Goal: Task Accomplishment & Management: Manage account settings

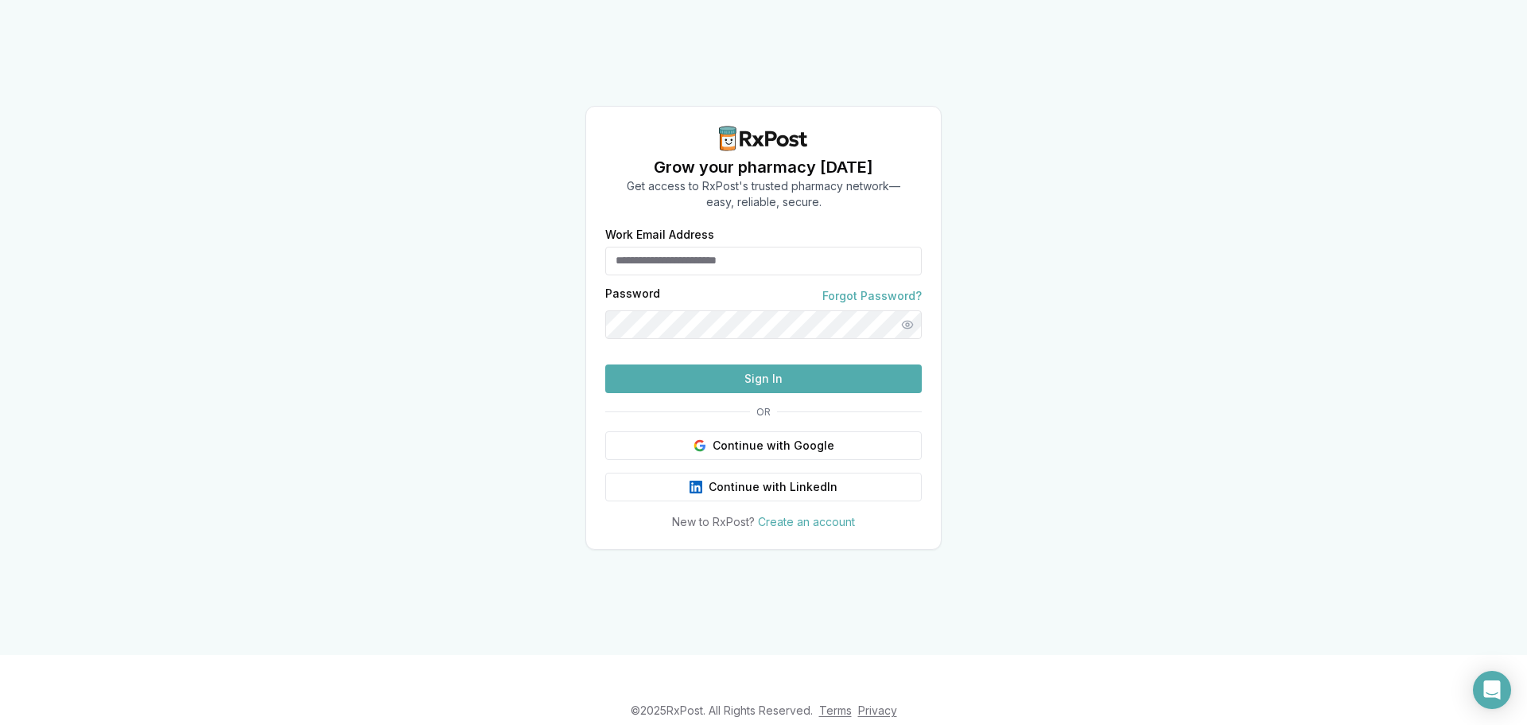
type input "**********"
drag, startPoint x: 466, startPoint y: 488, endPoint x: 569, endPoint y: 476, distance: 104.1
click at [466, 488] on div "**********" at bounding box center [763, 327] width 1527 height 655
click at [729, 393] on button "Sign In" at bounding box center [763, 378] width 317 height 29
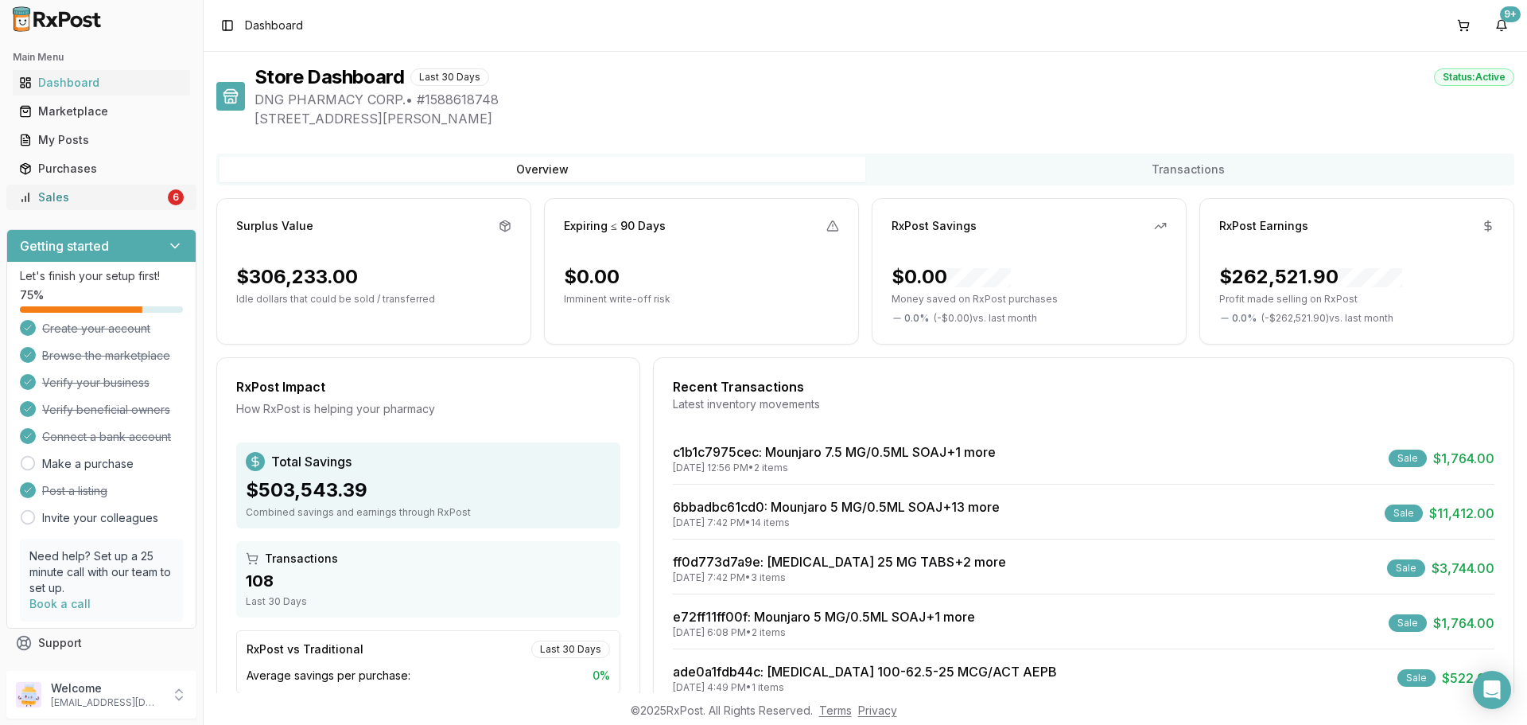
click at [107, 197] on div "Sales" at bounding box center [92, 197] width 146 height 16
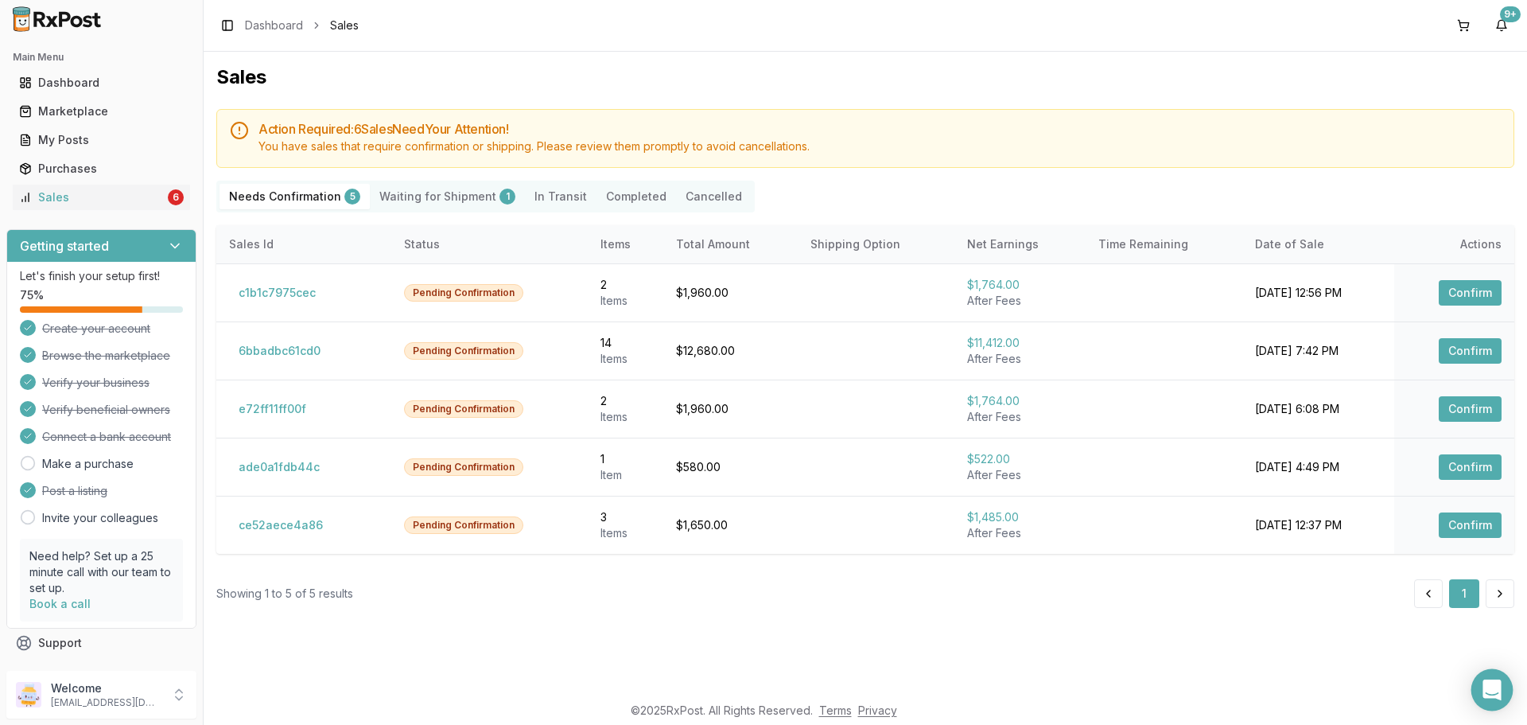
click at [1486, 682] on icon "Open Intercom Messenger" at bounding box center [1491, 689] width 18 height 21
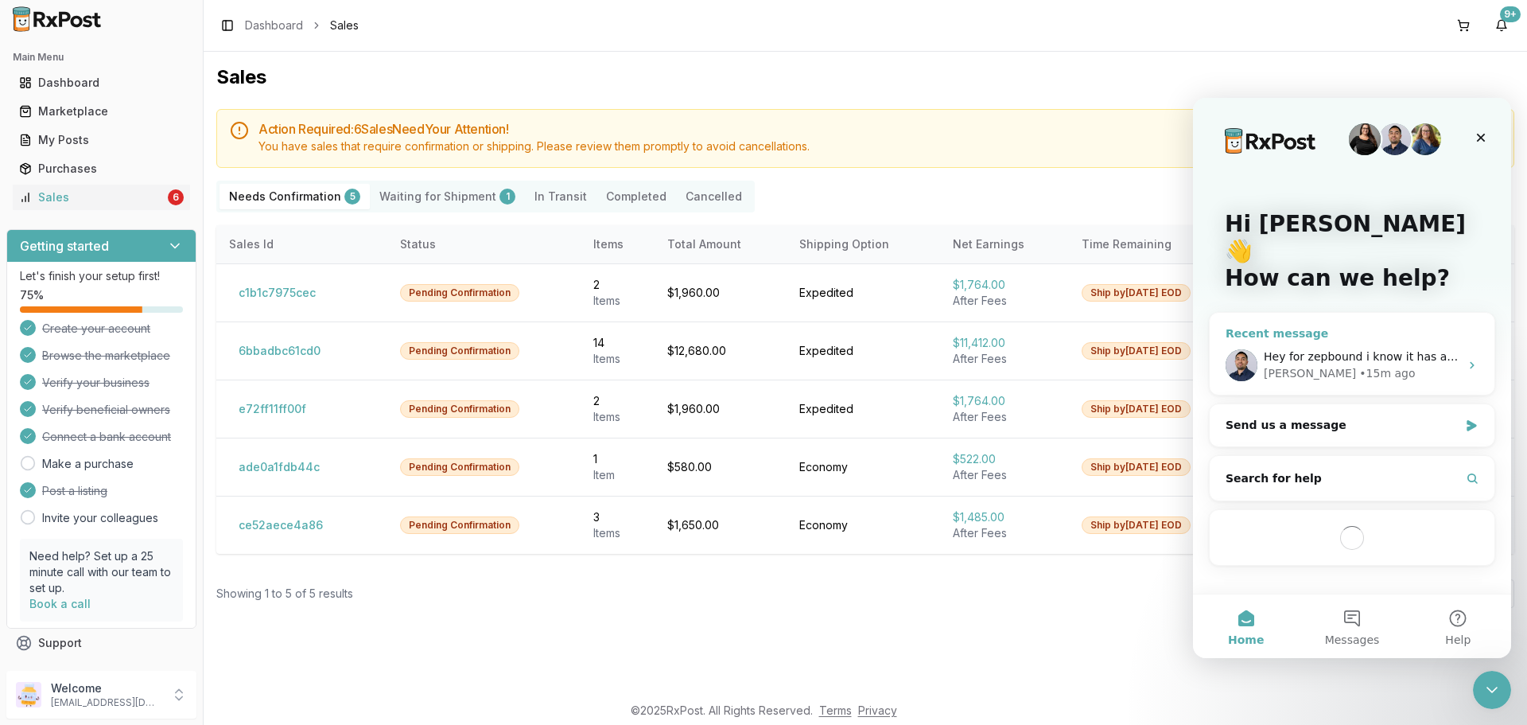
click at [1422, 365] on div "[PERSON_NAME] • 15m ago" at bounding box center [1362, 373] width 196 height 17
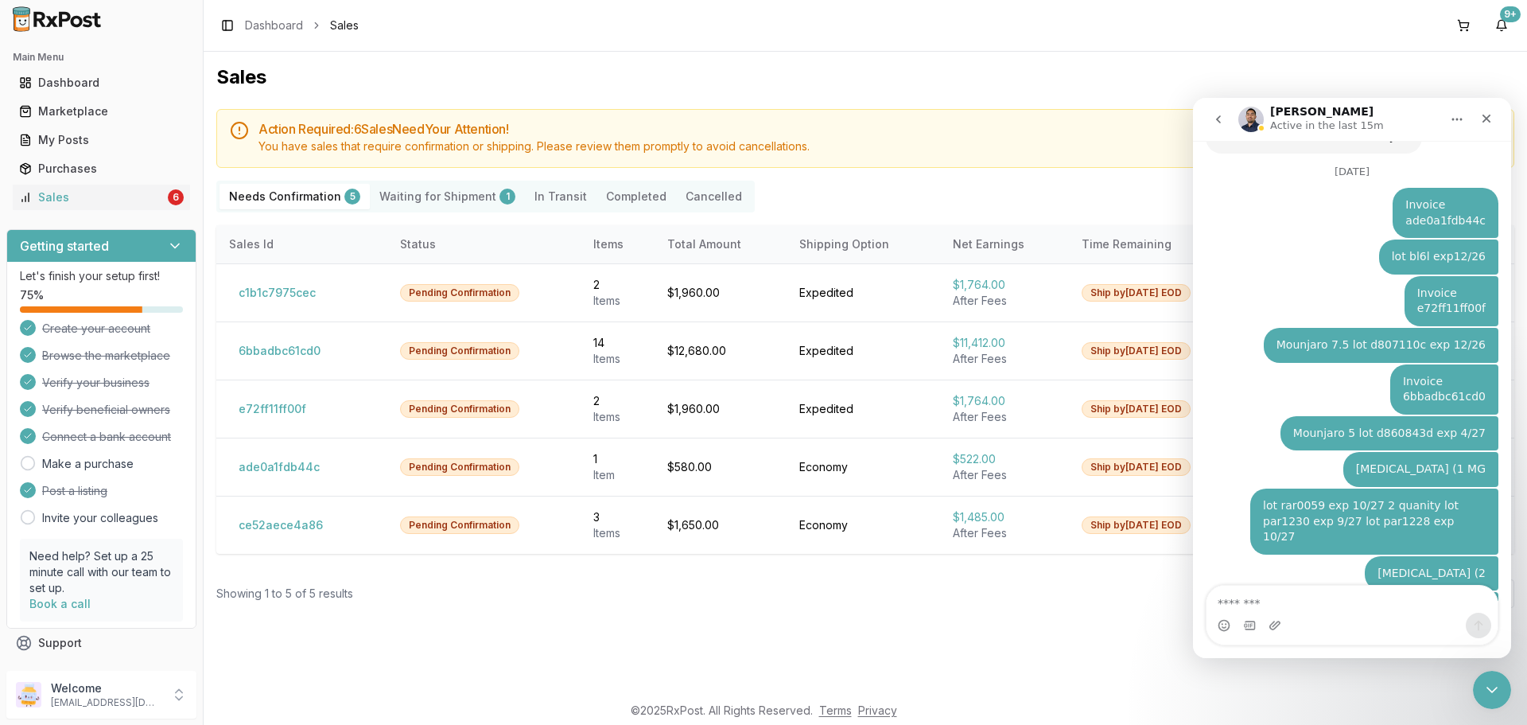
scroll to position [8952, 0]
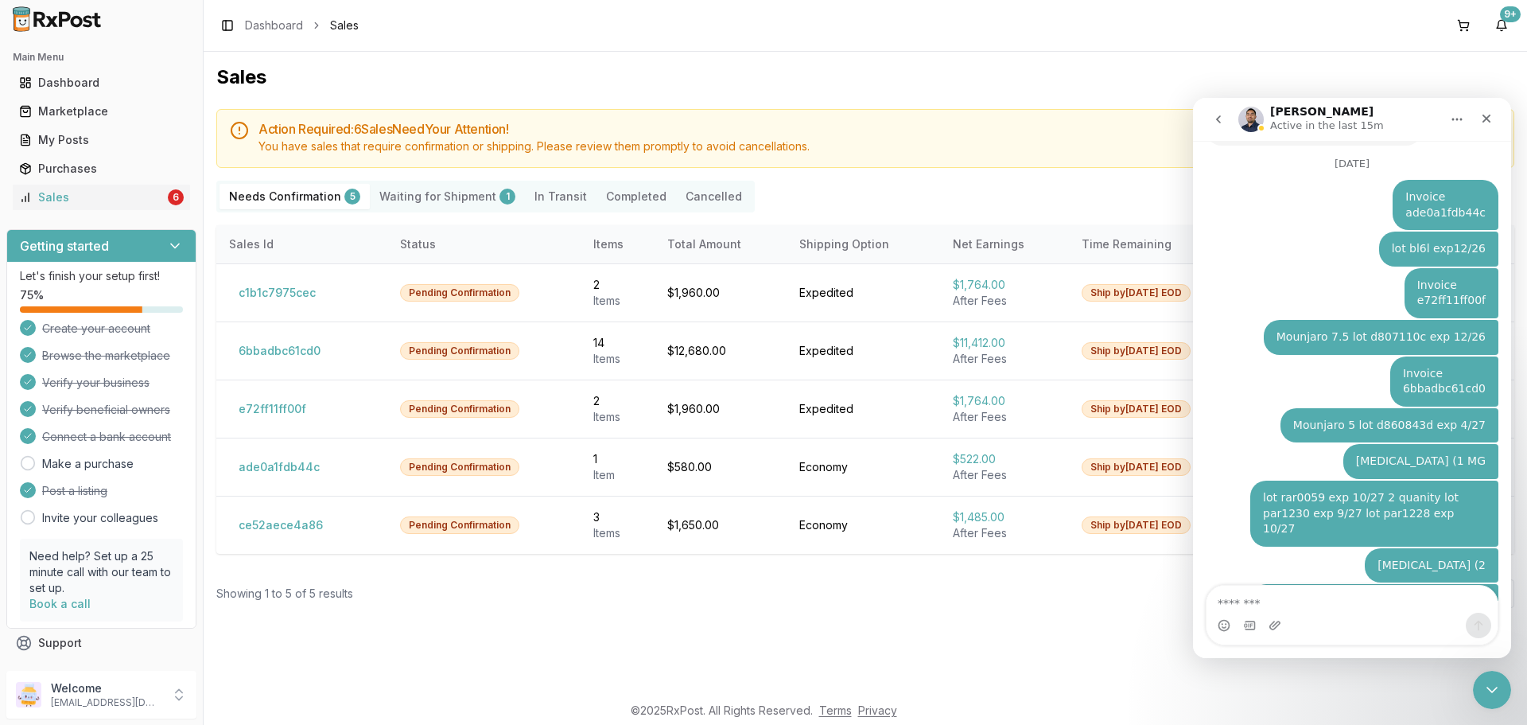
click at [1357, 602] on textarea "Message…" at bounding box center [1351, 598] width 291 height 27
click at [296, 526] on button "ce52aece4a86" at bounding box center [280, 524] width 103 height 25
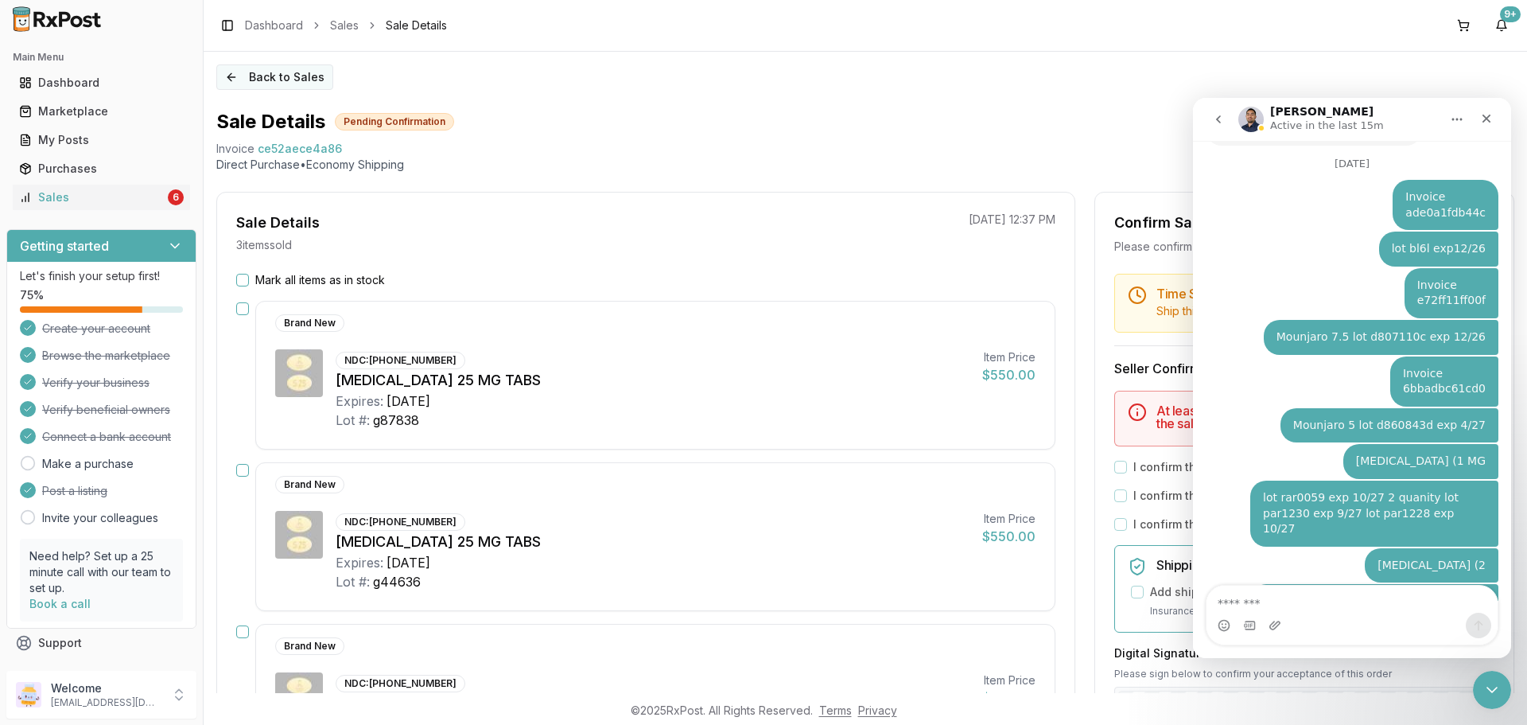
click at [282, 82] on button "Back to Sales" at bounding box center [274, 76] width 117 height 25
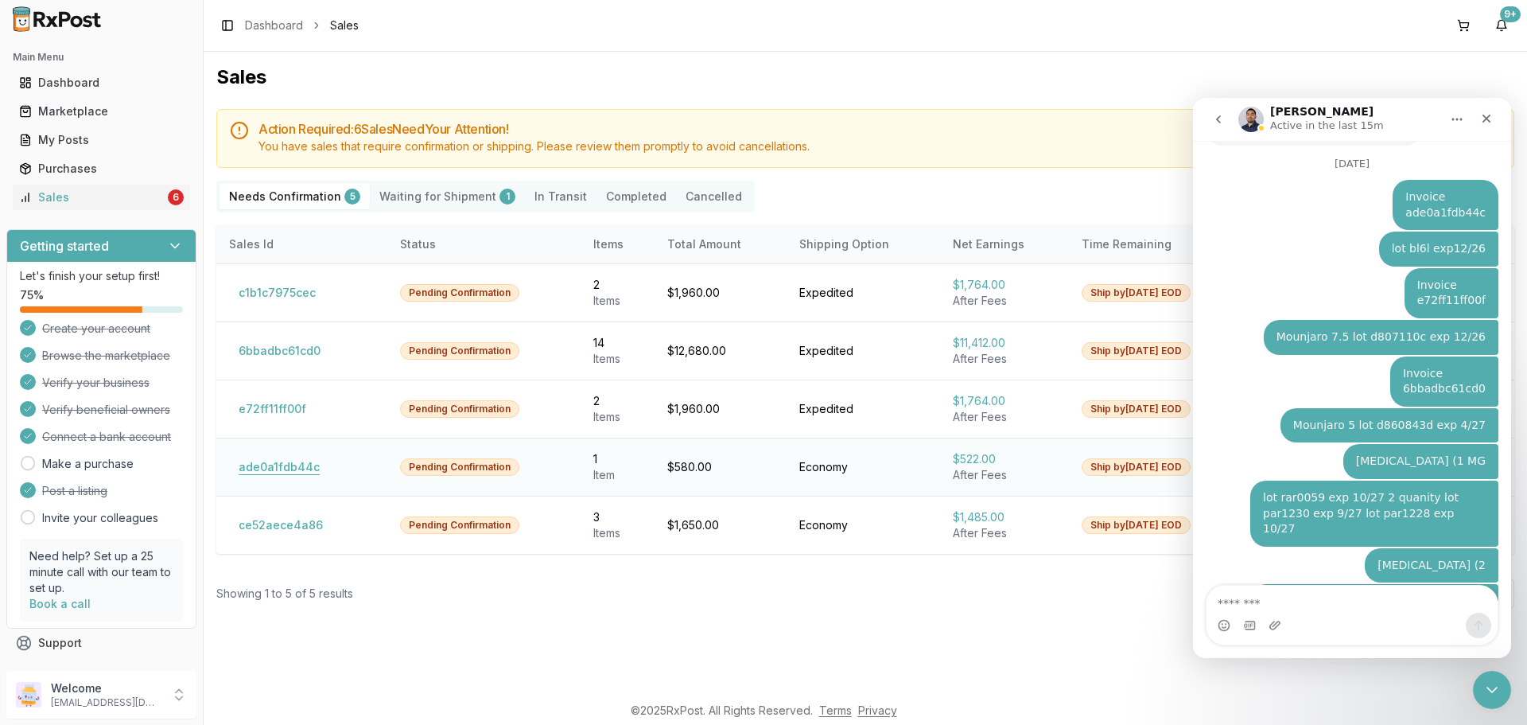
click at [266, 466] on button "ade0a1fdb44c" at bounding box center [279, 466] width 100 height 25
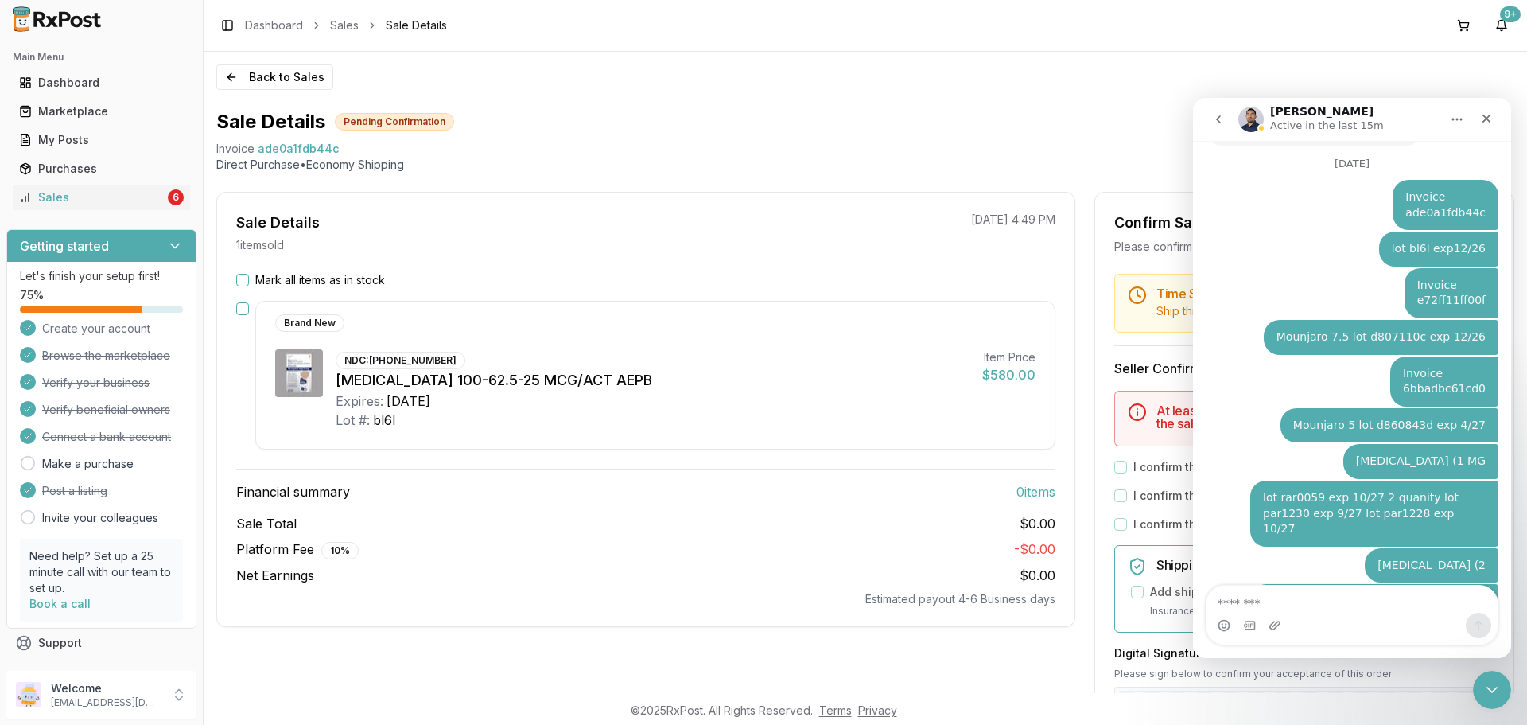
click at [717, 535] on div "Sale Total $0.00 Platform Fee 10 % - $0.00 Net Earnings $0.00 Estimated payout …" at bounding box center [645, 560] width 819 height 93
click at [246, 282] on button "Mark all items as in stock" at bounding box center [242, 280] width 13 height 13
click at [1483, 117] on icon "Close" at bounding box center [1486, 118] width 13 height 13
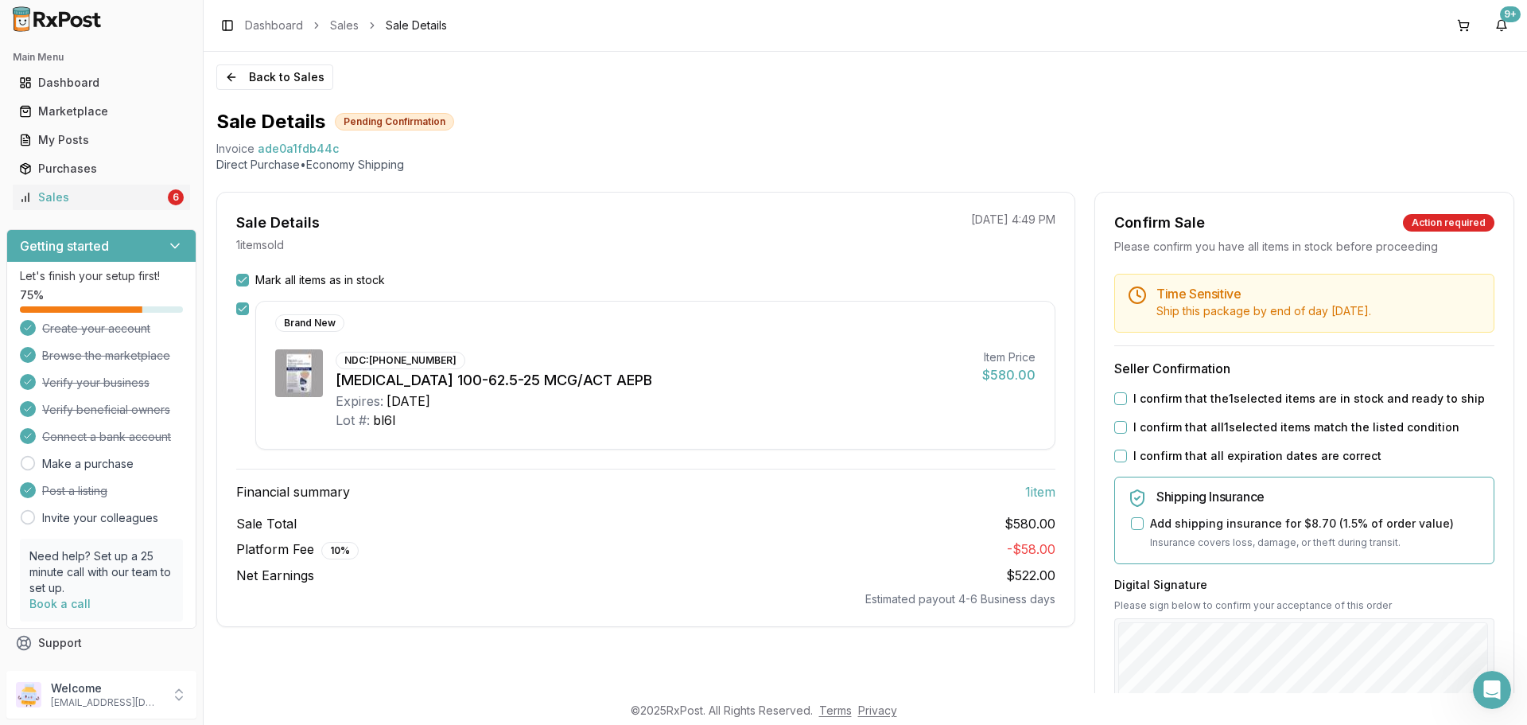
click at [1115, 398] on button "I confirm that the 1 selected items are in stock and ready to ship" at bounding box center [1120, 398] width 13 height 13
click at [1114, 433] on div "I confirm that all 1 selected items match the listed condition" at bounding box center [1304, 427] width 380 height 16
click at [1117, 419] on div "I confirm that all 1 selected items match the listed condition" at bounding box center [1304, 427] width 380 height 16
click at [1117, 424] on button "I confirm that all 1 selected items match the listed condition" at bounding box center [1120, 427] width 13 height 13
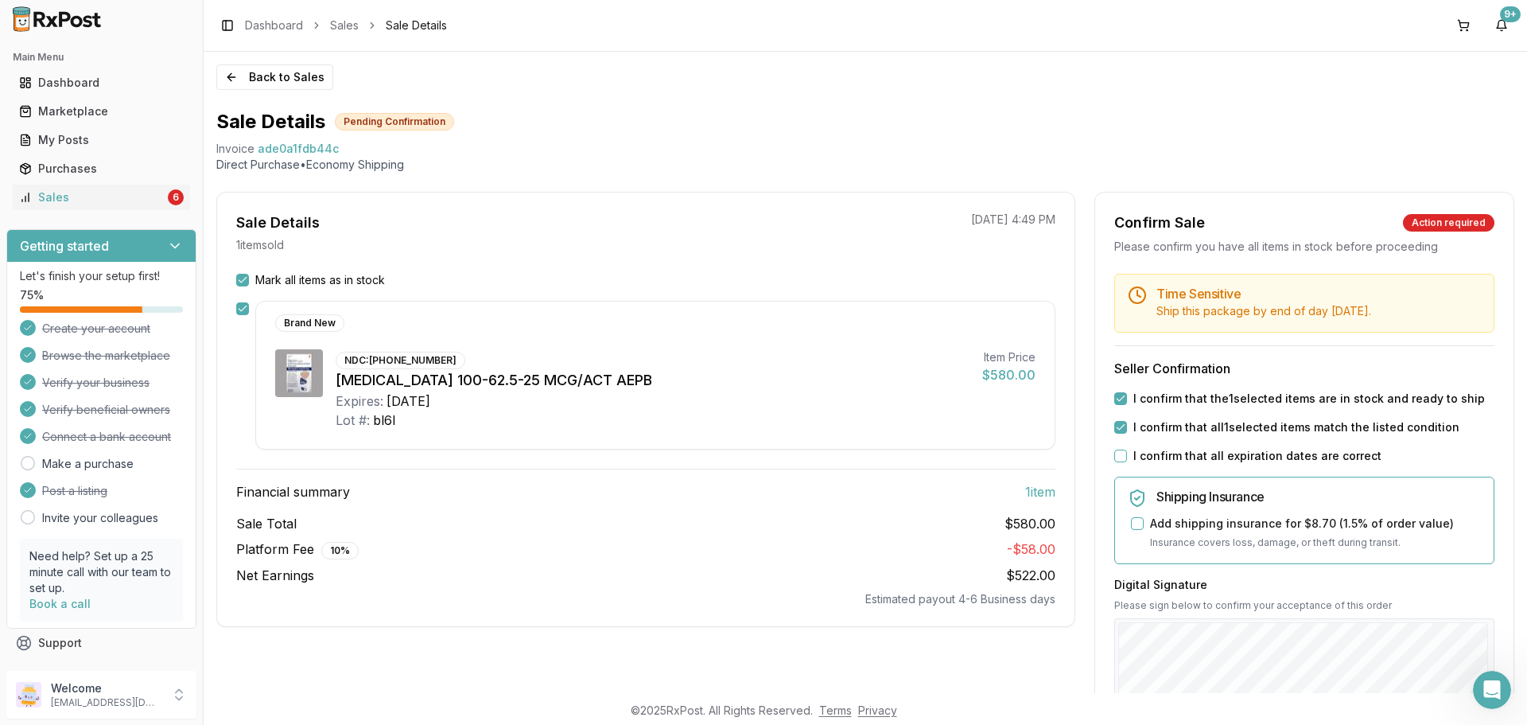
click at [1116, 453] on button "I confirm that all expiration dates are correct" at bounding box center [1120, 455] width 13 height 13
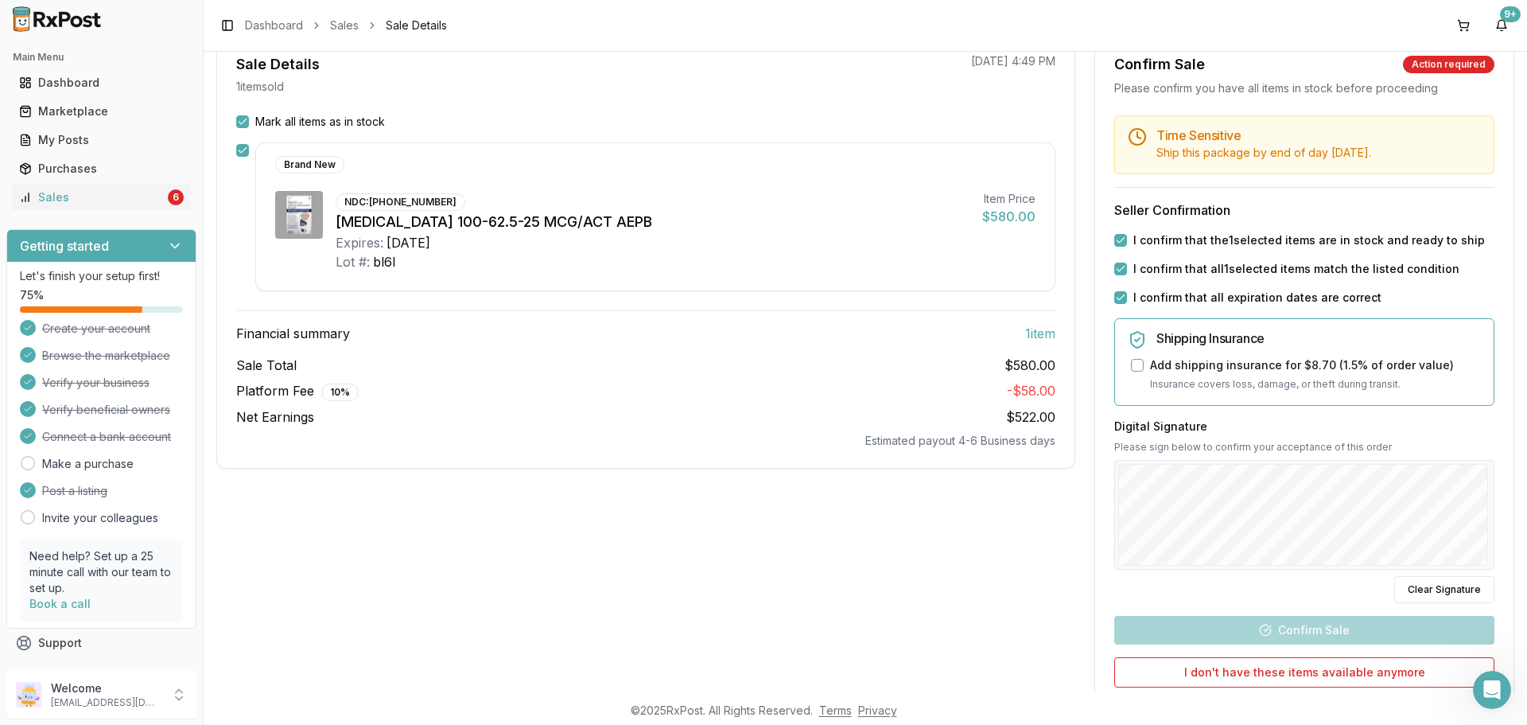
scroll to position [159, 0]
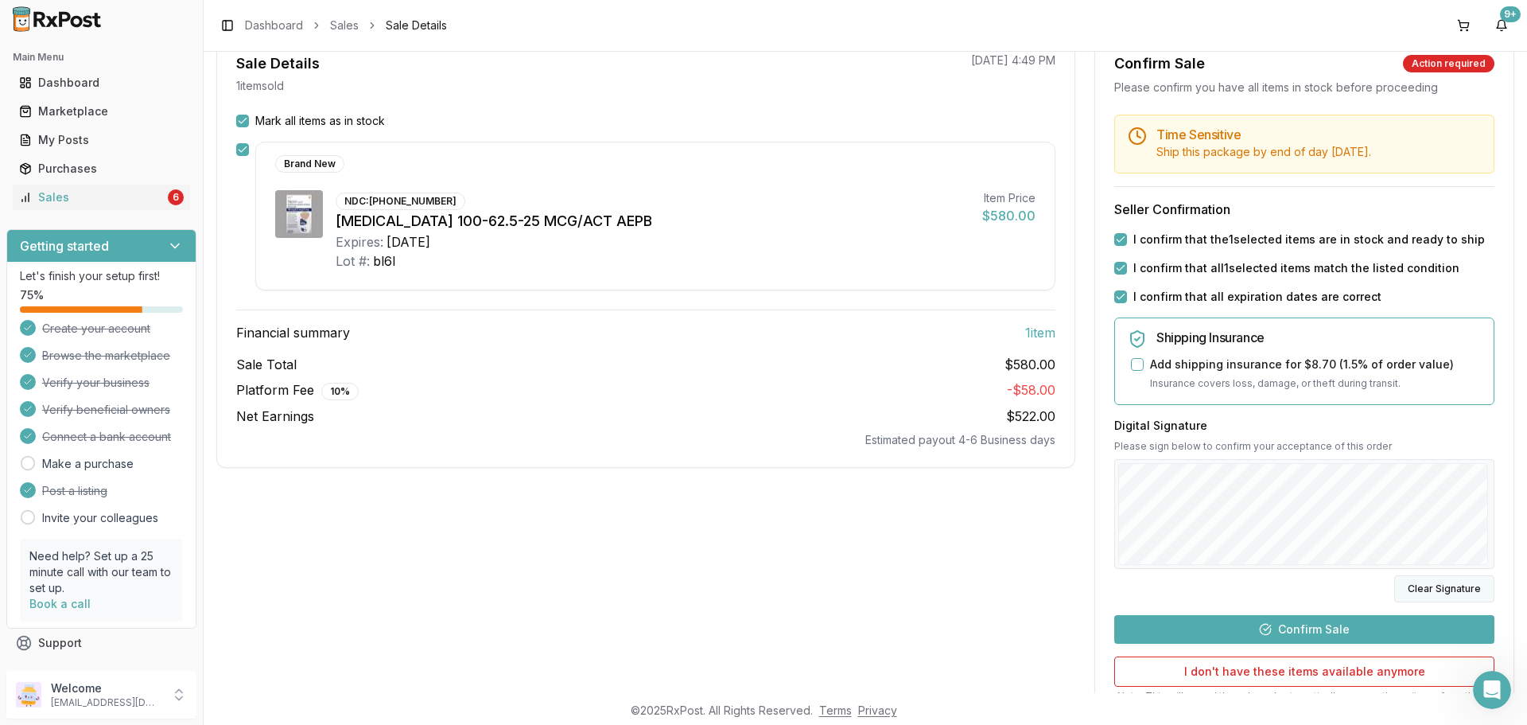
drag, startPoint x: 1410, startPoint y: 589, endPoint x: 1369, endPoint y: 571, distance: 45.2
click at [1409, 589] on button "Clear Signature" at bounding box center [1444, 588] width 100 height 27
drag, startPoint x: 1456, startPoint y: 593, endPoint x: 1335, endPoint y: 565, distance: 124.0
click at [1453, 593] on button "Clear Signature" at bounding box center [1444, 588] width 100 height 27
click at [1318, 626] on button "Confirm Sale" at bounding box center [1304, 629] width 380 height 29
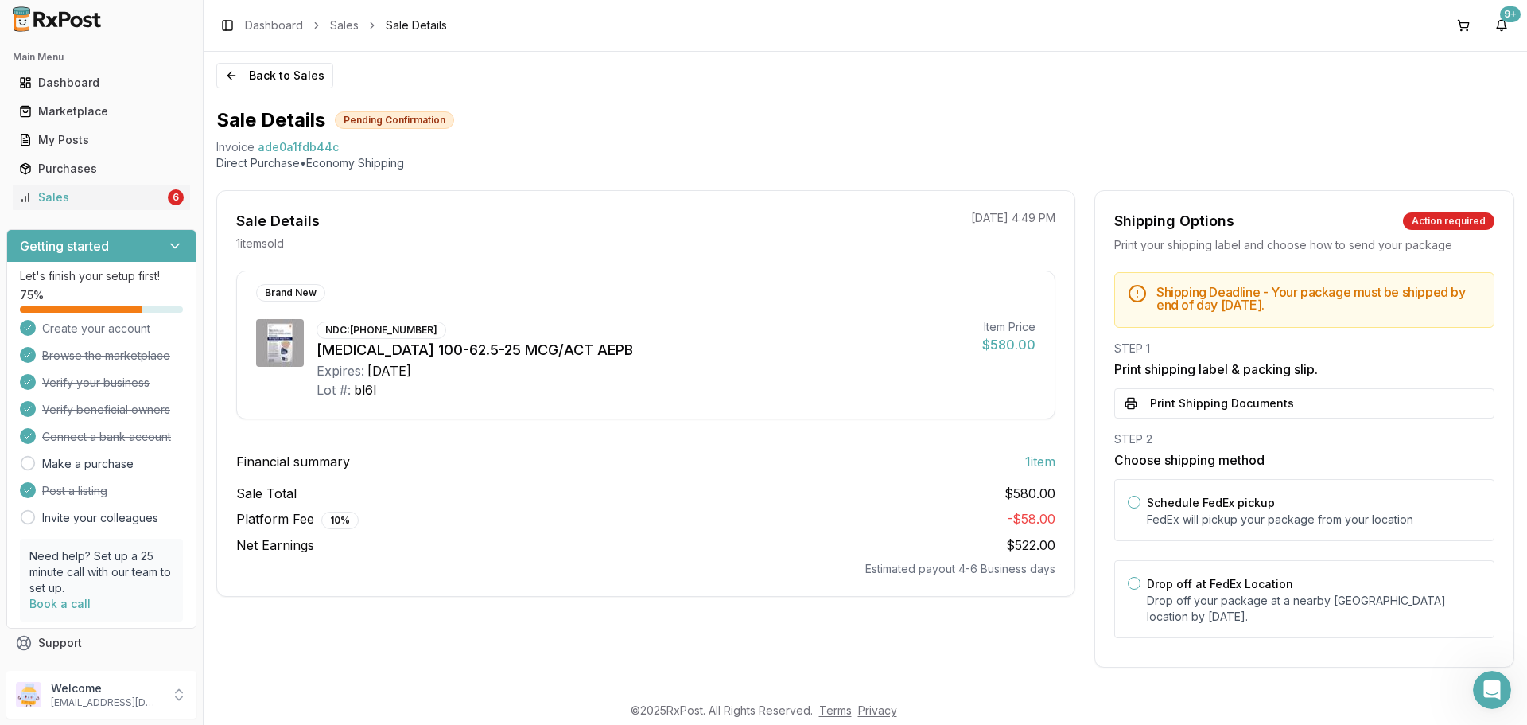
scroll to position [2, 0]
click at [1135, 585] on button "Drop off at FedEx Location" at bounding box center [1134, 583] width 13 height 13
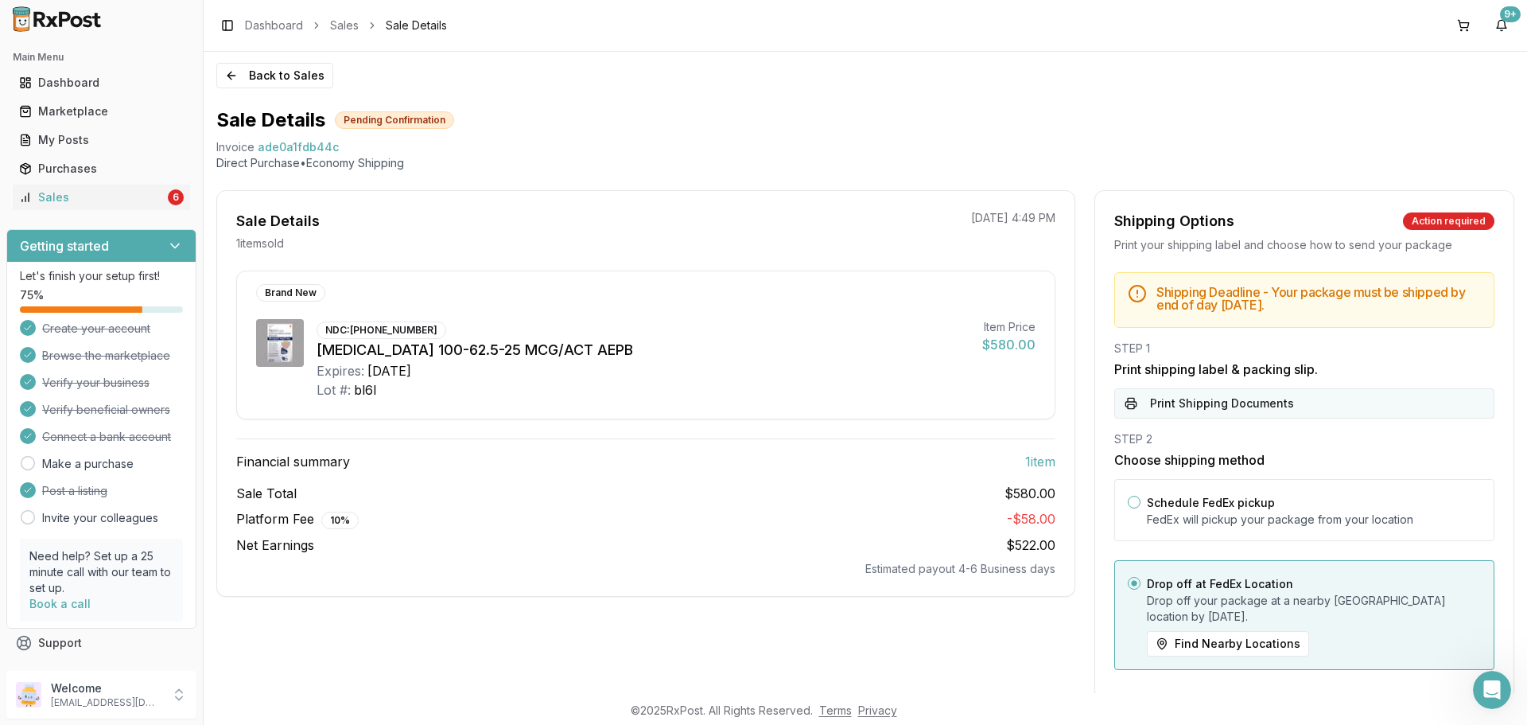
click at [1171, 402] on button "Print Shipping Documents" at bounding box center [1304, 403] width 380 height 30
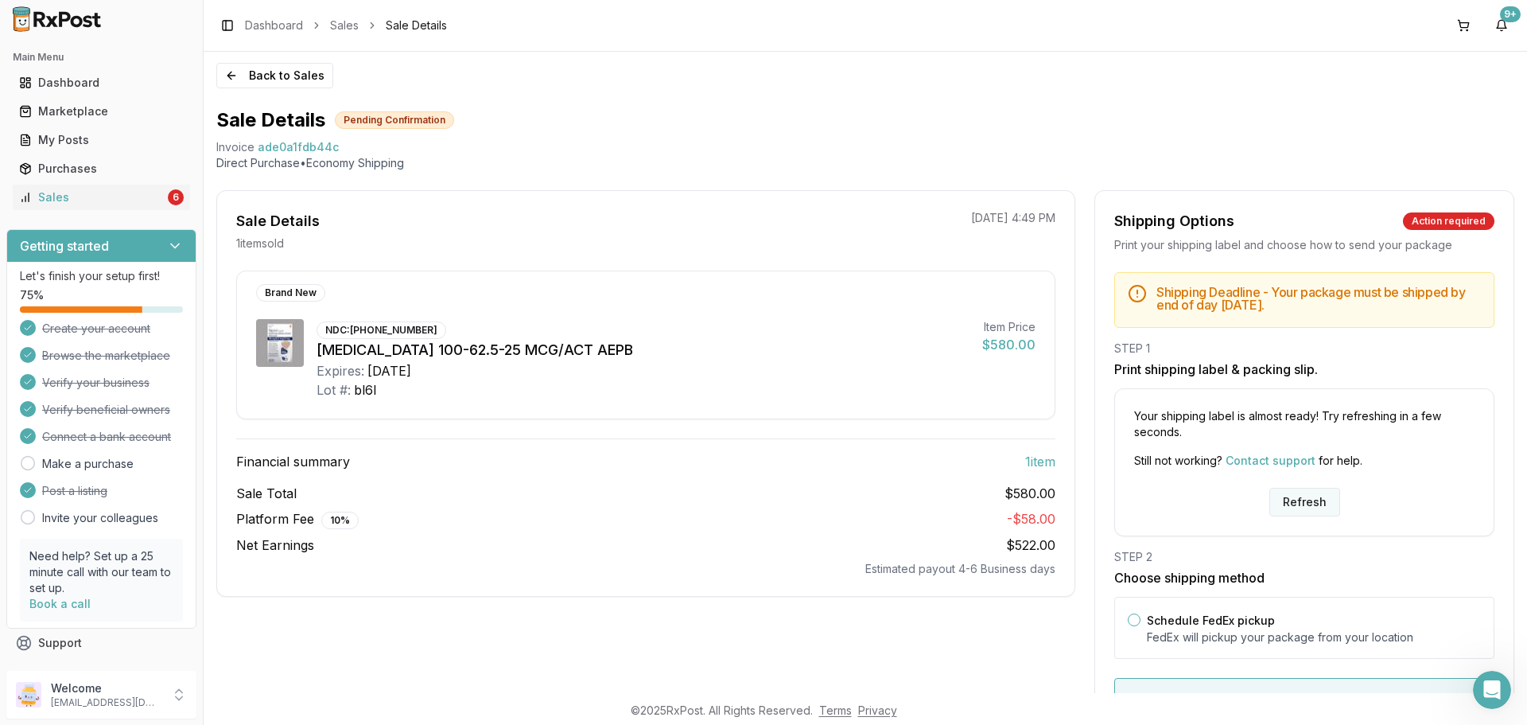
click at [1294, 510] on button "Refresh" at bounding box center [1304, 502] width 71 height 29
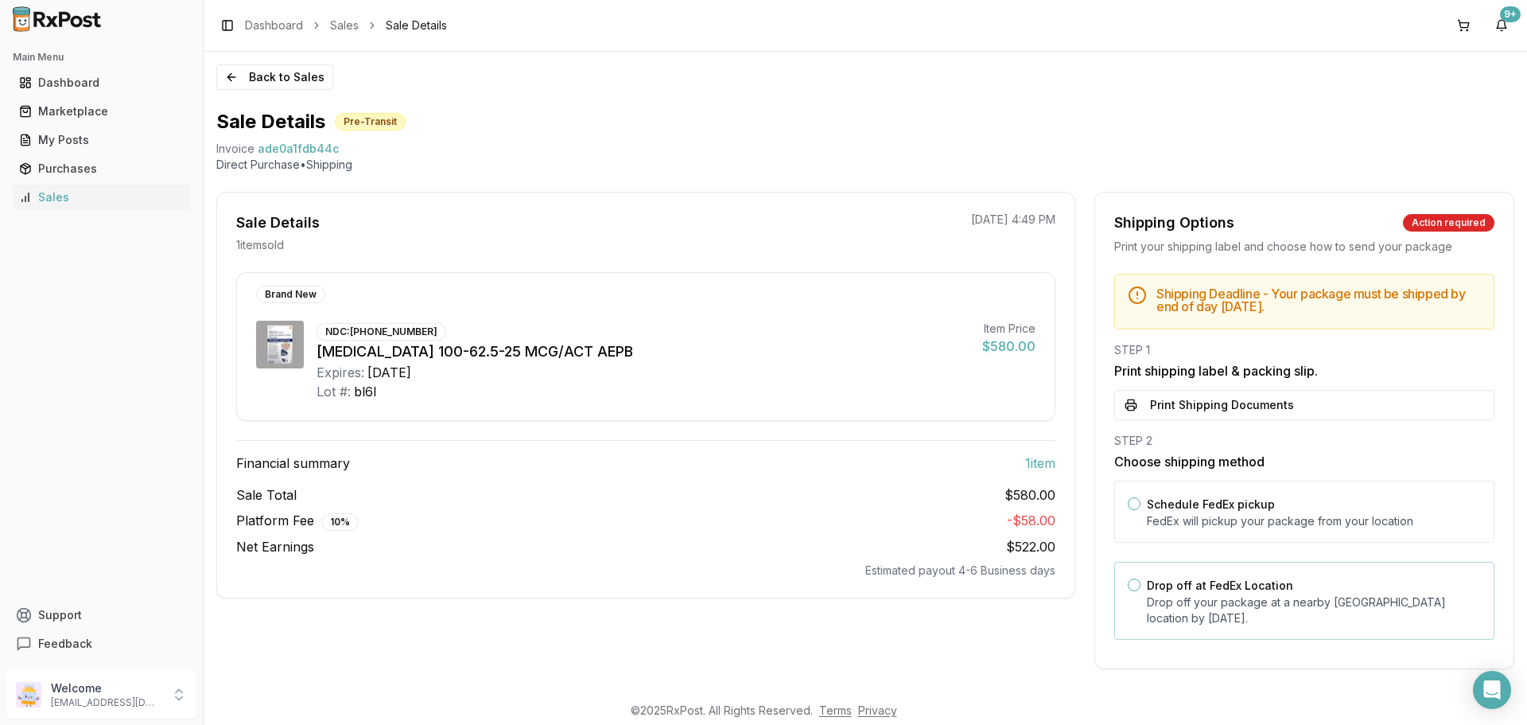
click at [1181, 588] on label "Drop off at FedEx Location" at bounding box center [1220, 585] width 146 height 14
click at [1140, 588] on button "Drop off at FedEx Location" at bounding box center [1134, 584] width 13 height 13
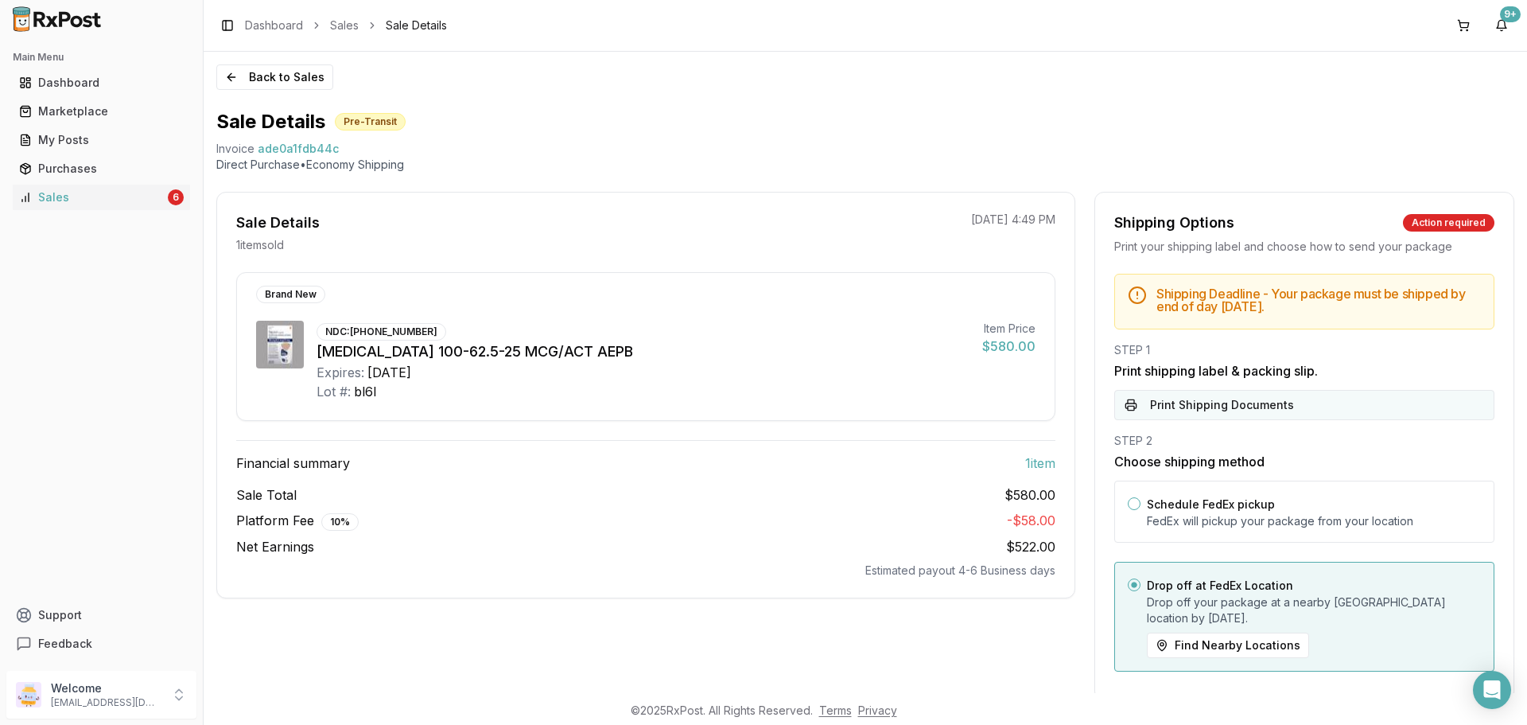
click at [1237, 394] on button "Print Shipping Documents" at bounding box center [1304, 405] width 380 height 30
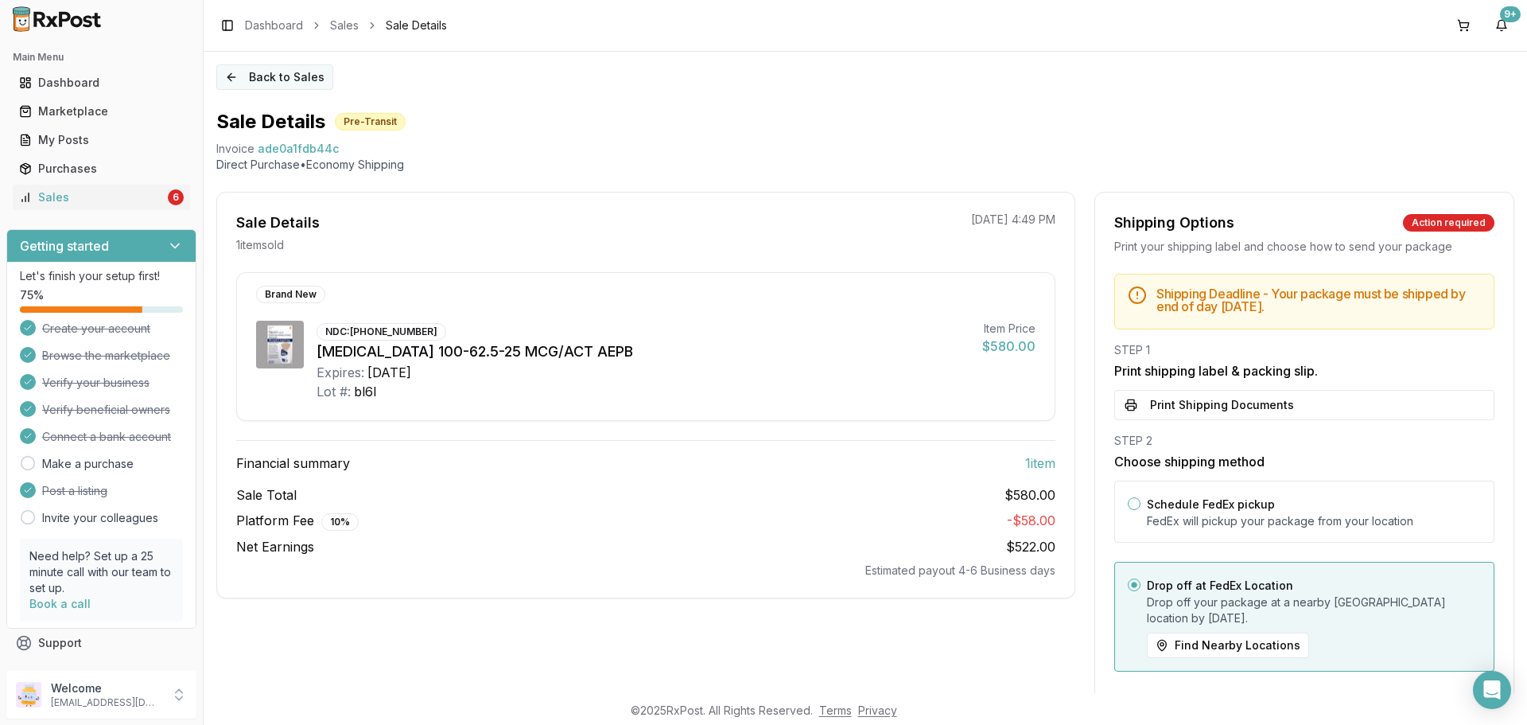
click at [286, 73] on button "Back to Sales" at bounding box center [274, 76] width 117 height 25
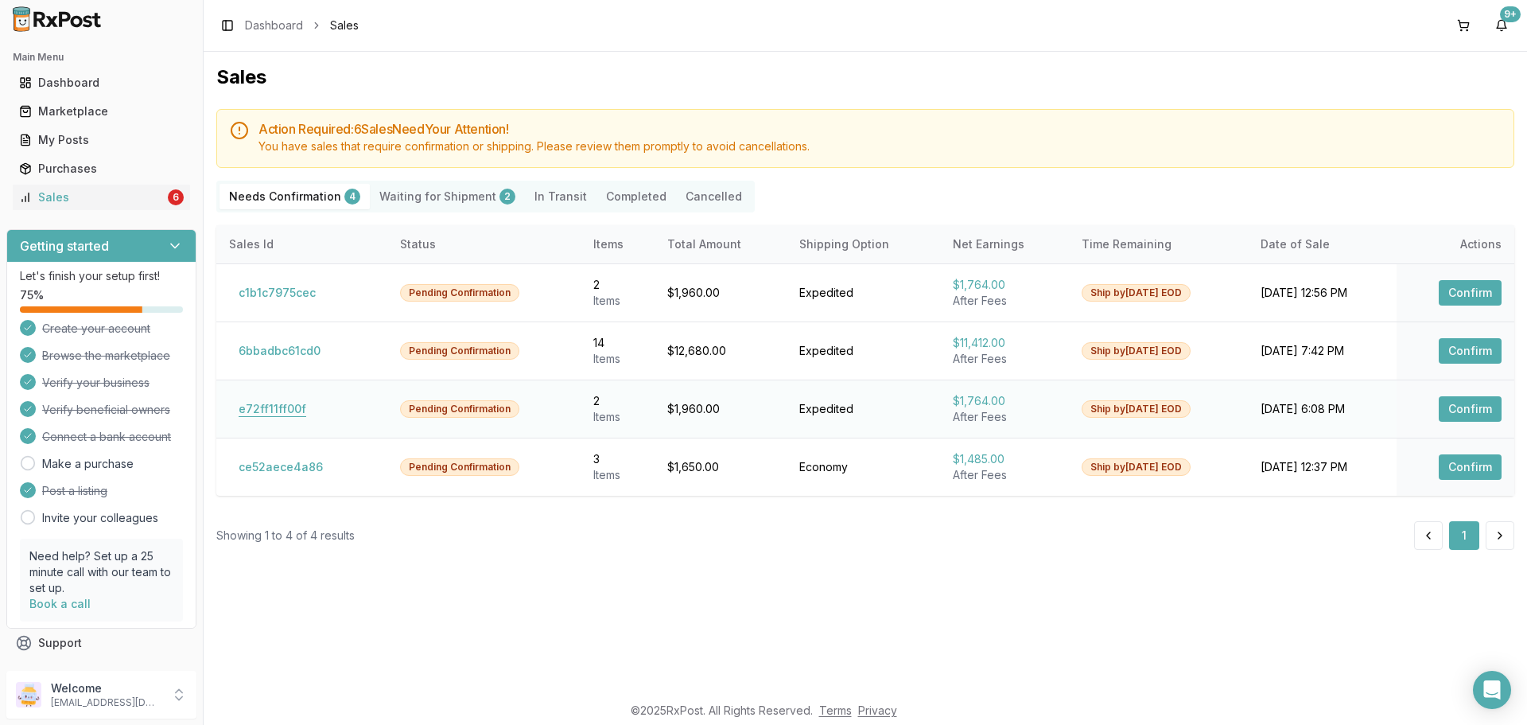
click at [286, 406] on button "e72ff11ff00f" at bounding box center [272, 408] width 87 height 25
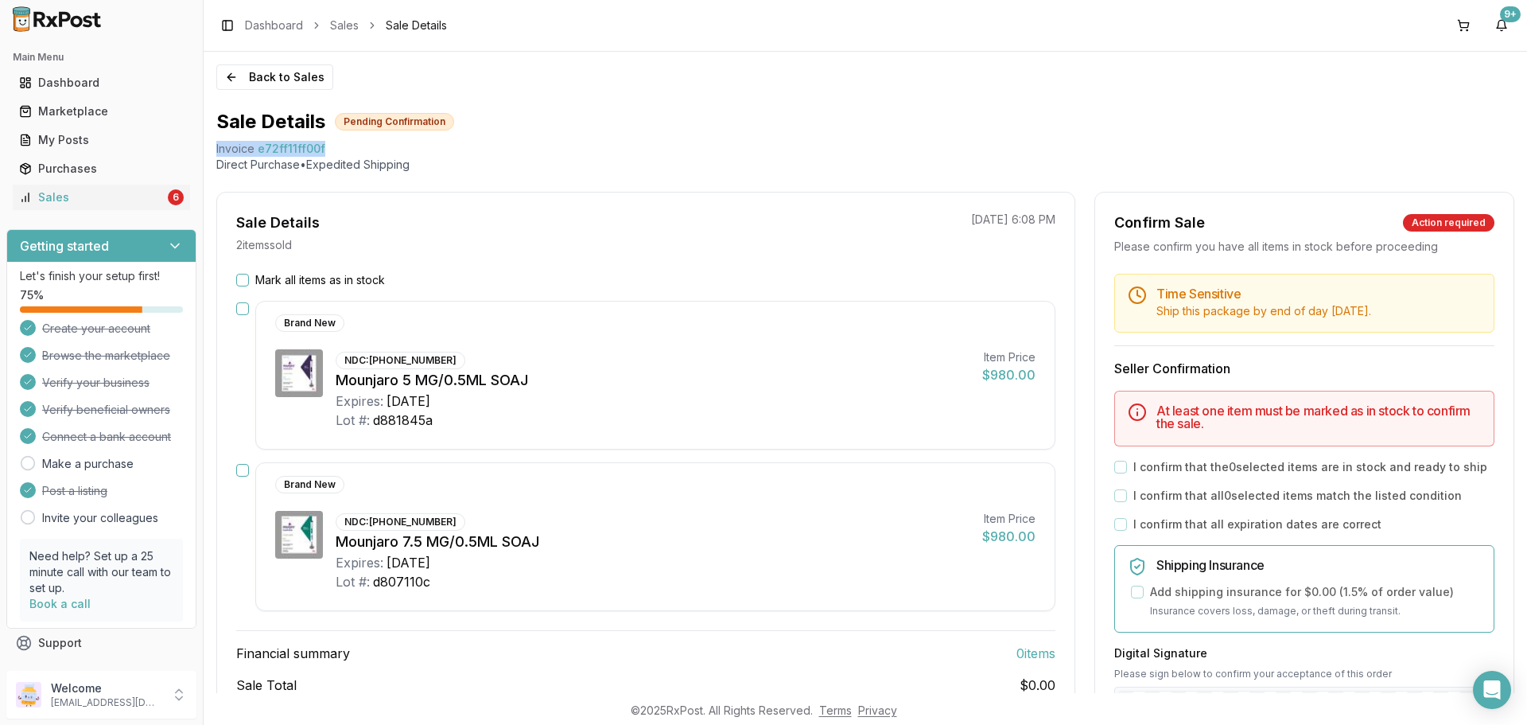
drag, startPoint x: 216, startPoint y: 150, endPoint x: 332, endPoint y: 151, distance: 116.1
click at [332, 151] on div "Back to Sales Sale Details Pending Confirmation Invoice e72ff11ff00f Direct Pur…" at bounding box center [865, 372] width 1323 height 641
copy div "Invoice e72ff11ff00f"
click at [1498, 689] on icon "Open Intercom Messenger" at bounding box center [1491, 689] width 18 height 21
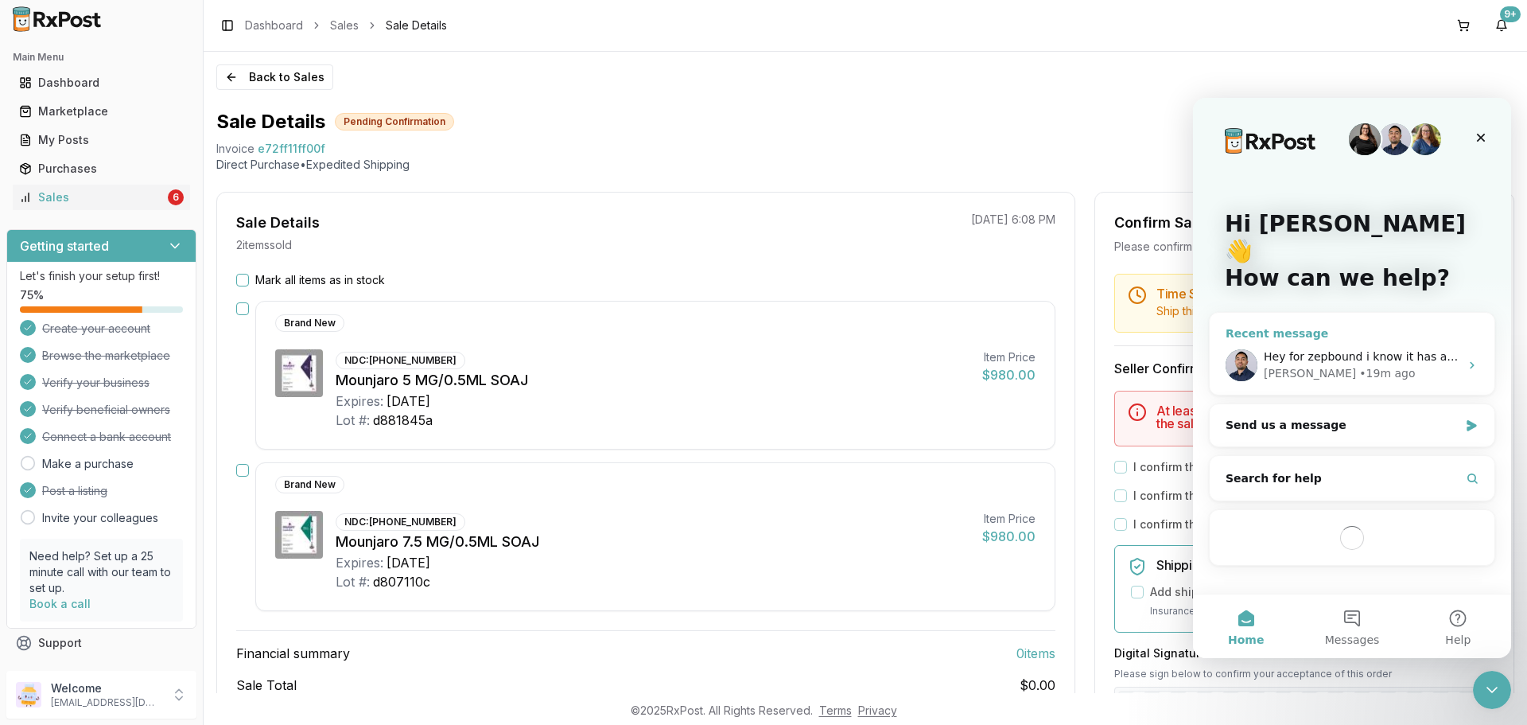
click at [1350, 350] on span "Hey for zepbound i know it has an exact date do you have that?" at bounding box center [1442, 356] width 357 height 13
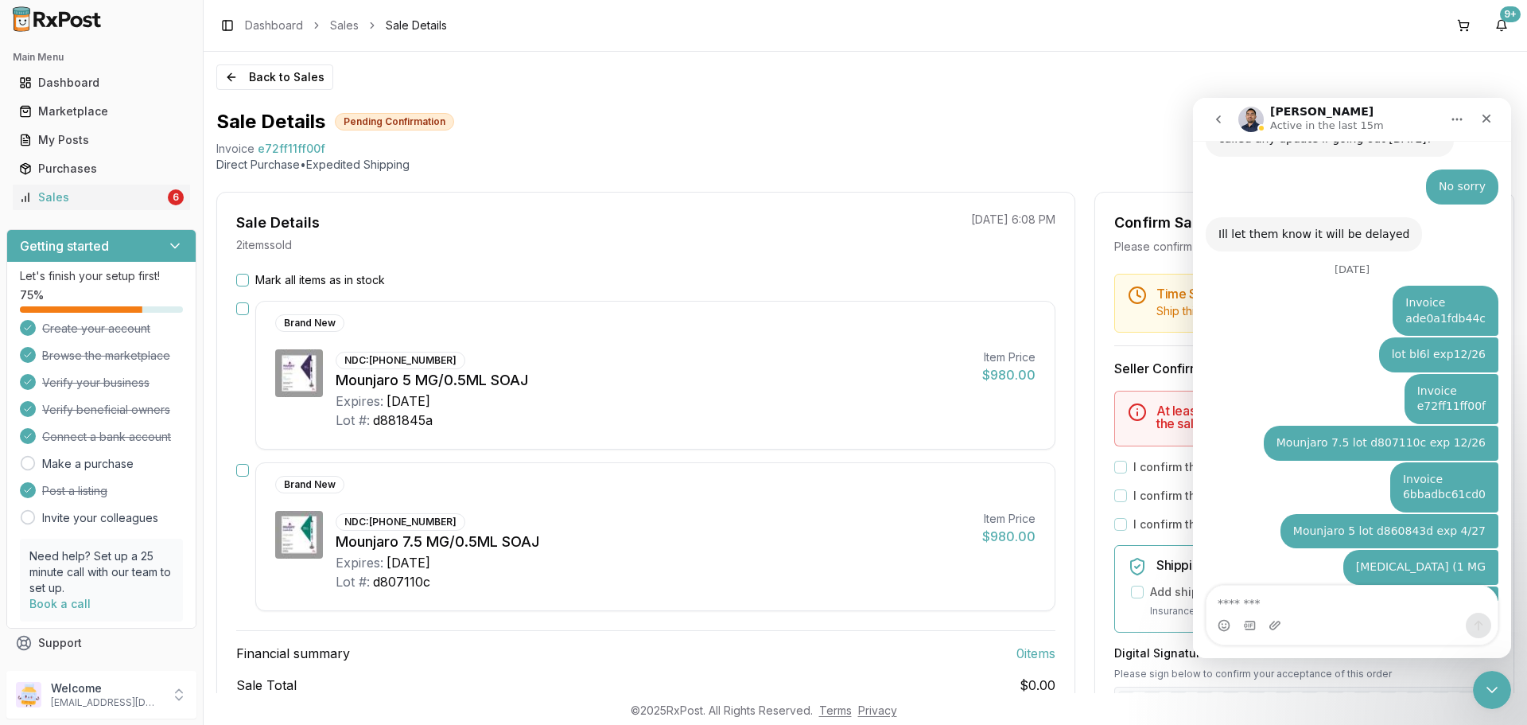
click at [1292, 606] on textarea "Message…" at bounding box center [1351, 598] width 291 height 27
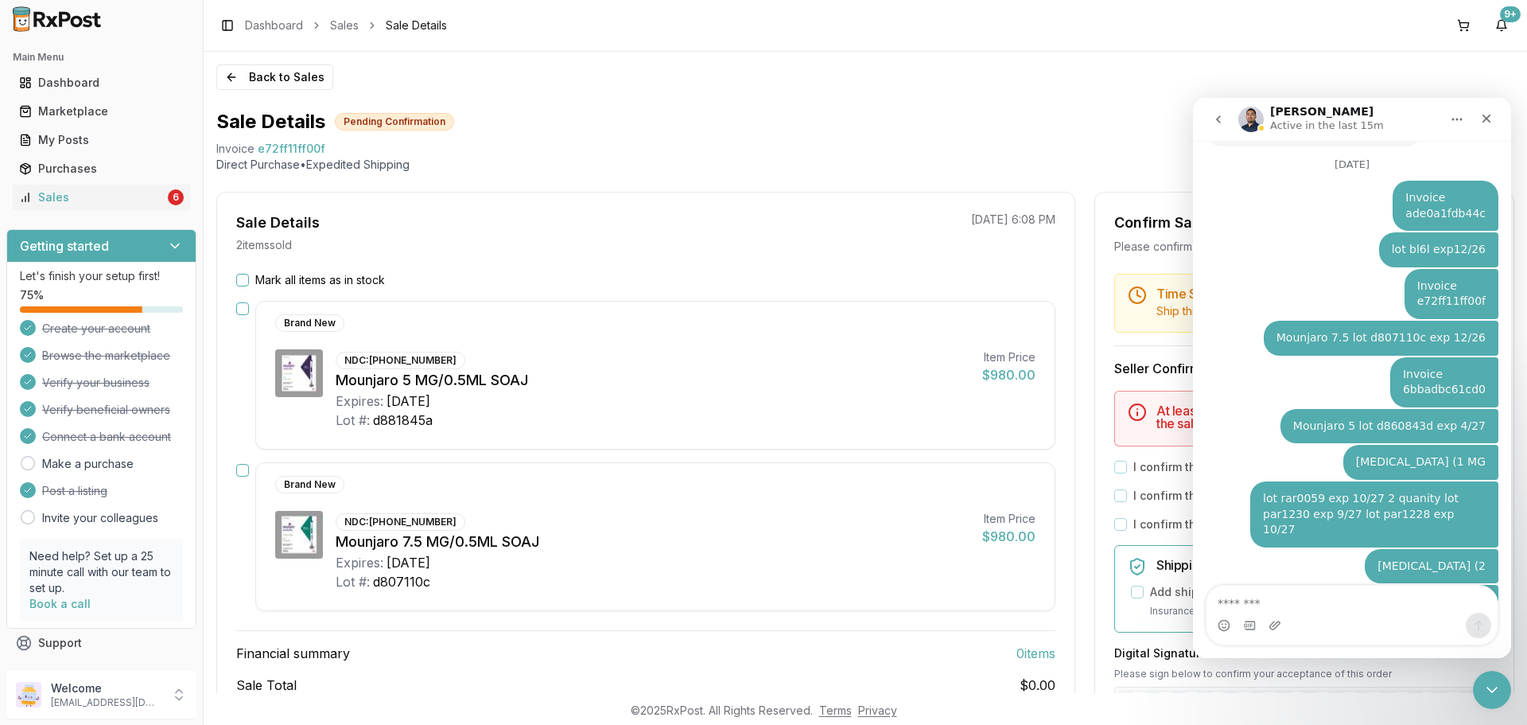
scroll to position [8952, 0]
click at [1265, 598] on textarea "Message…" at bounding box center [1351, 598] width 291 height 27
paste textarea "**********"
type textarea "**********"
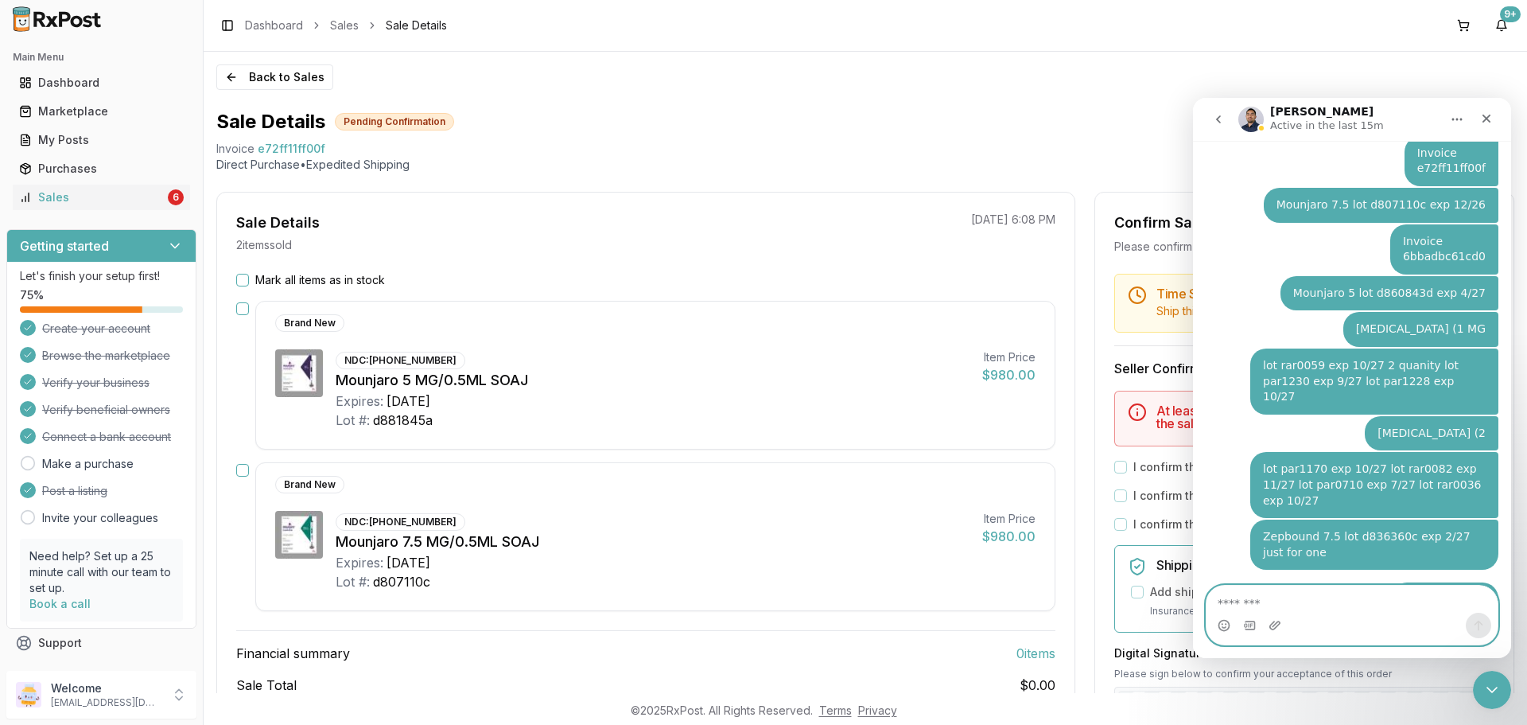
scroll to position [9086, 0]
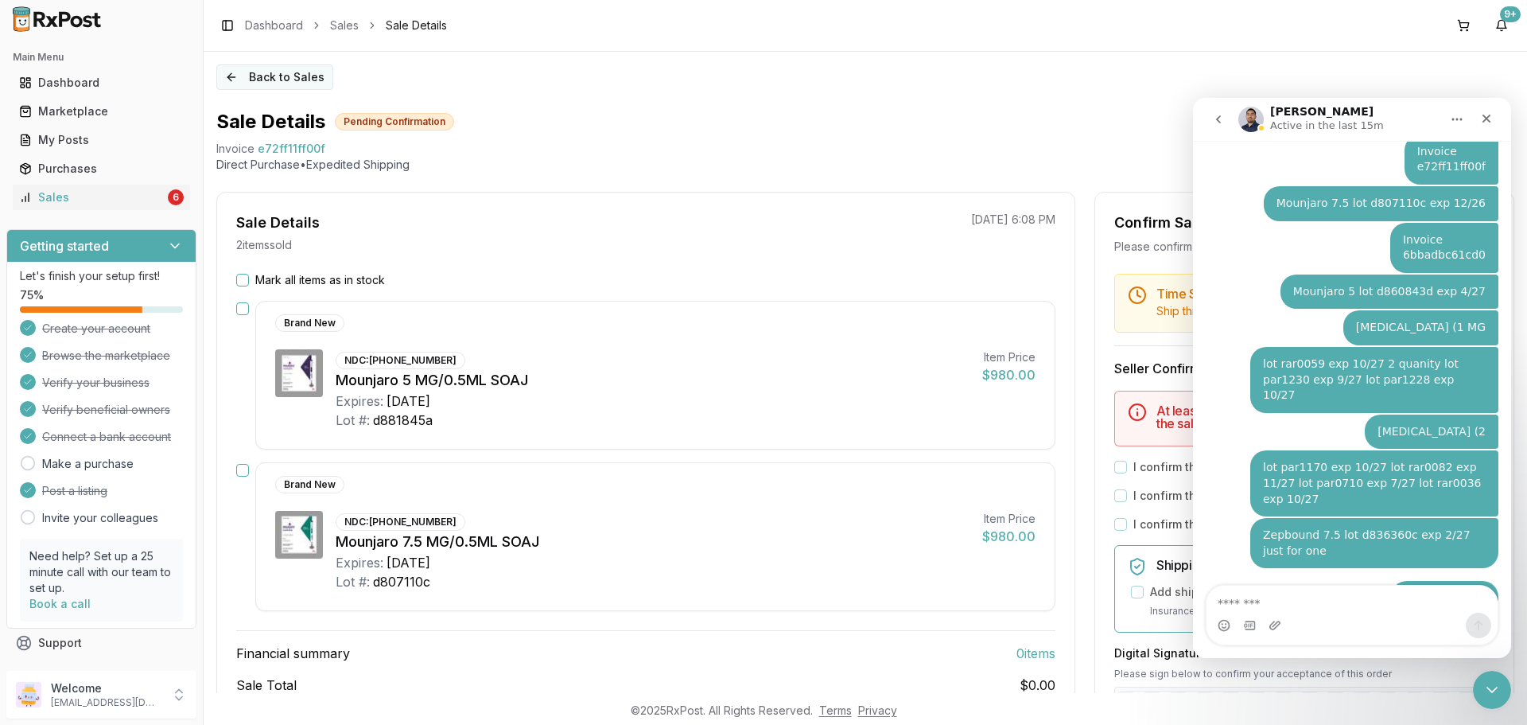
click at [308, 87] on button "Back to Sales" at bounding box center [274, 76] width 117 height 25
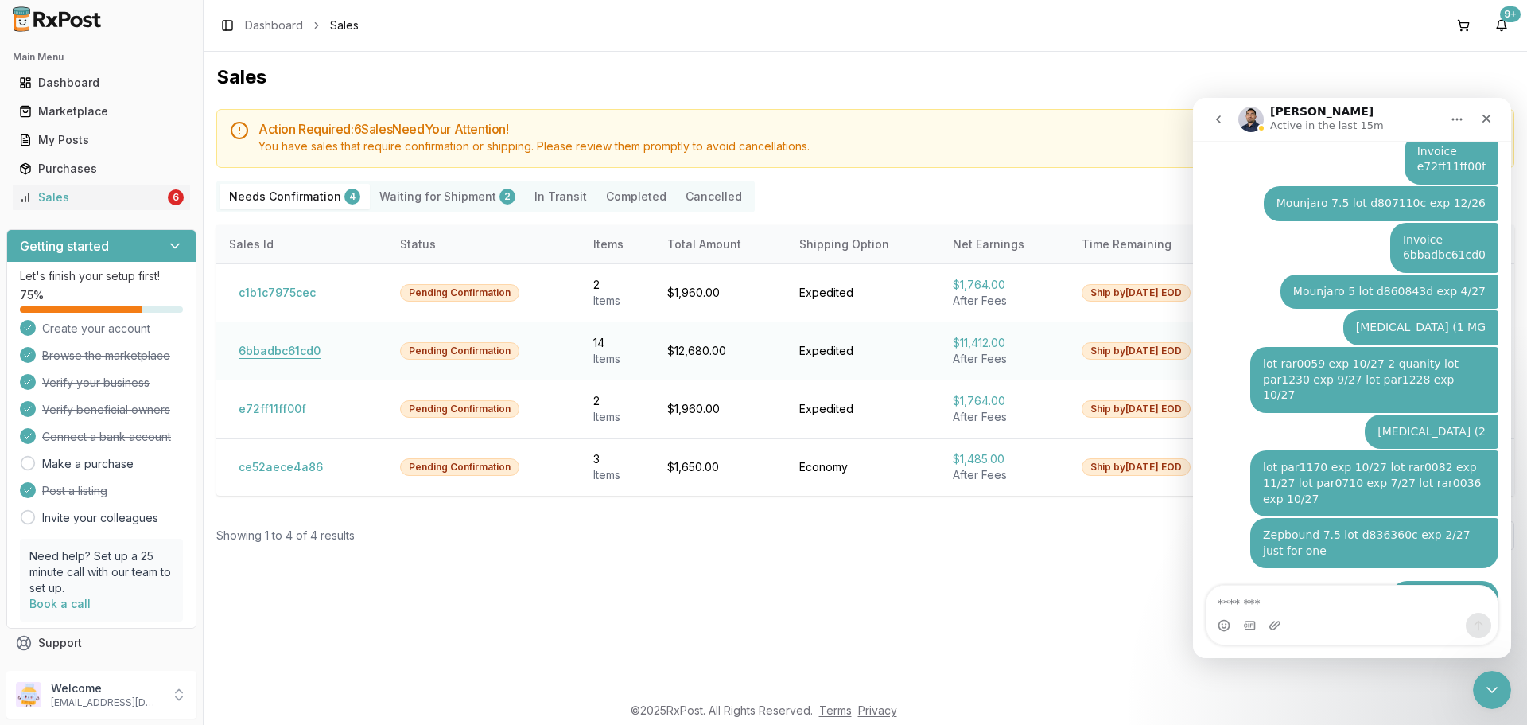
click at [298, 349] on button "6bbadbc61cd0" at bounding box center [279, 350] width 101 height 25
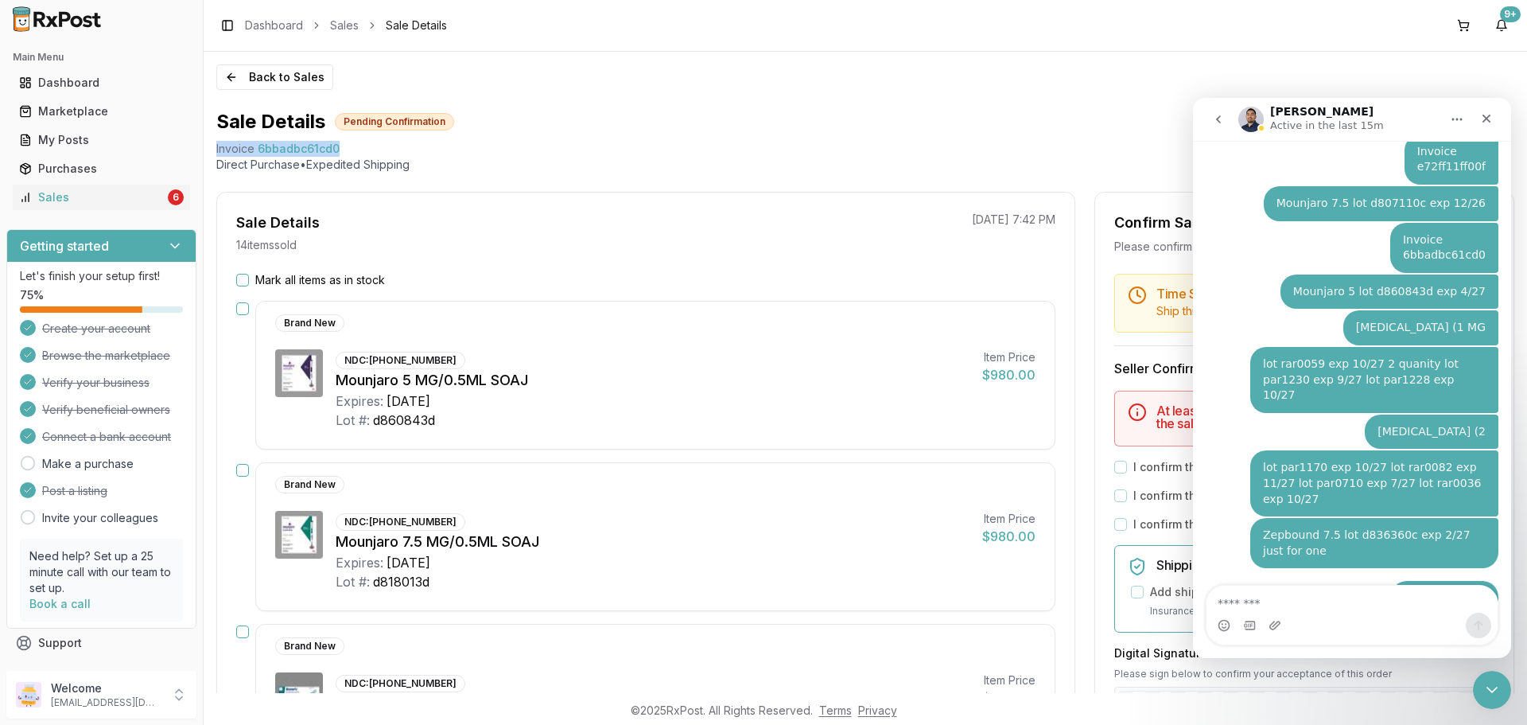
drag, startPoint x: 213, startPoint y: 146, endPoint x: 388, endPoint y: 145, distance: 175.0
click at [388, 145] on div "Back to Sales Sale Details Pending Confirmation Invoice 6bbadbc61cd0 Direct Pur…" at bounding box center [865, 372] width 1323 height 641
copy div "Invoice 6bbadbc61cd0"
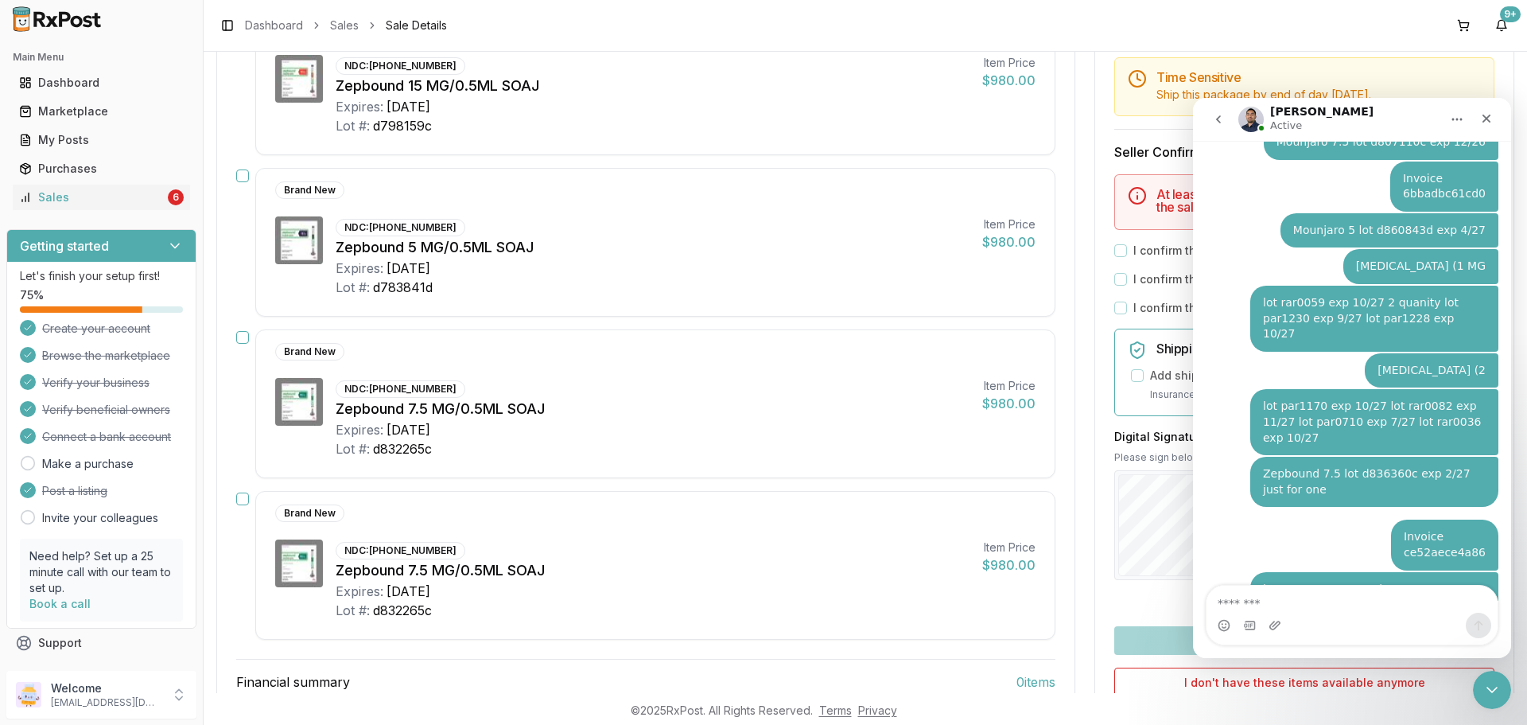
scroll to position [9164, 0]
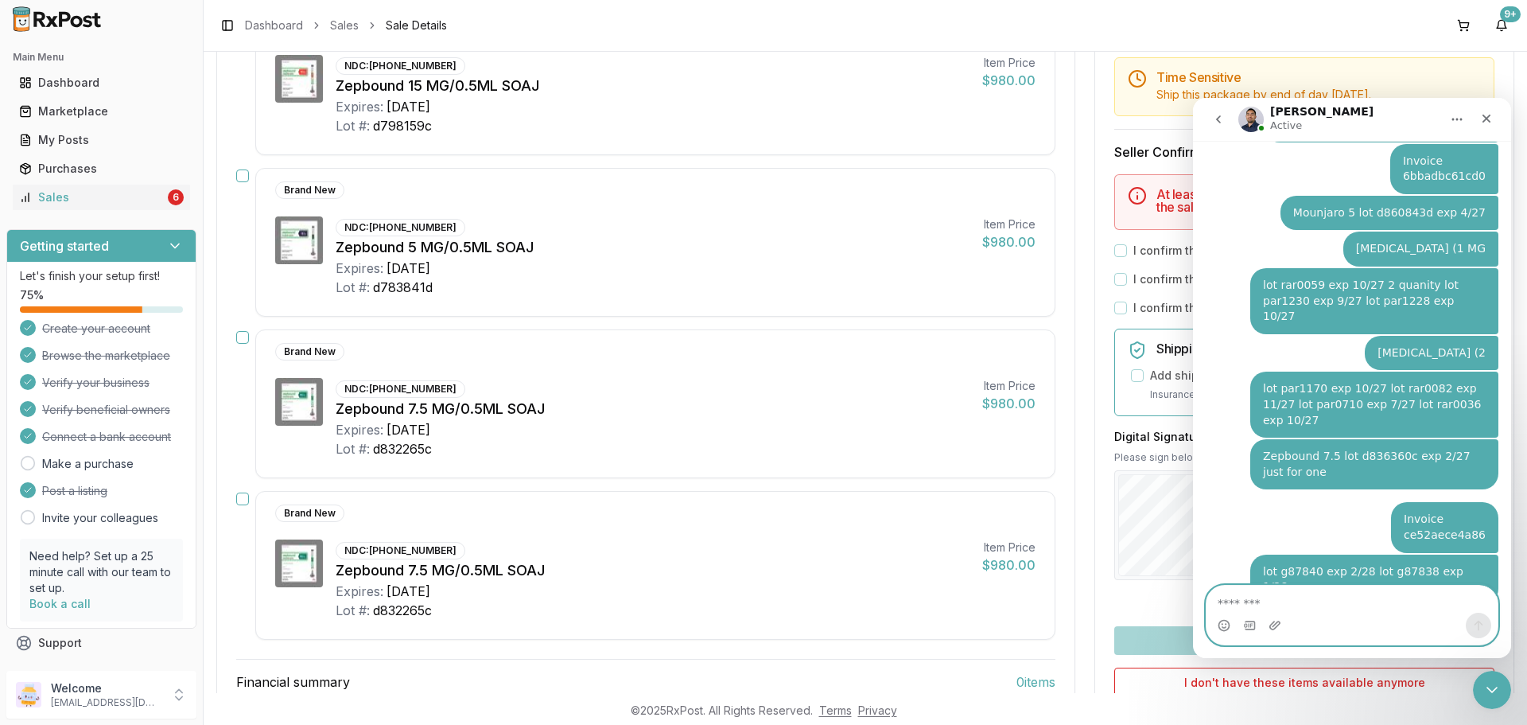
click at [1284, 604] on textarea "Message…" at bounding box center [1351, 598] width 291 height 27
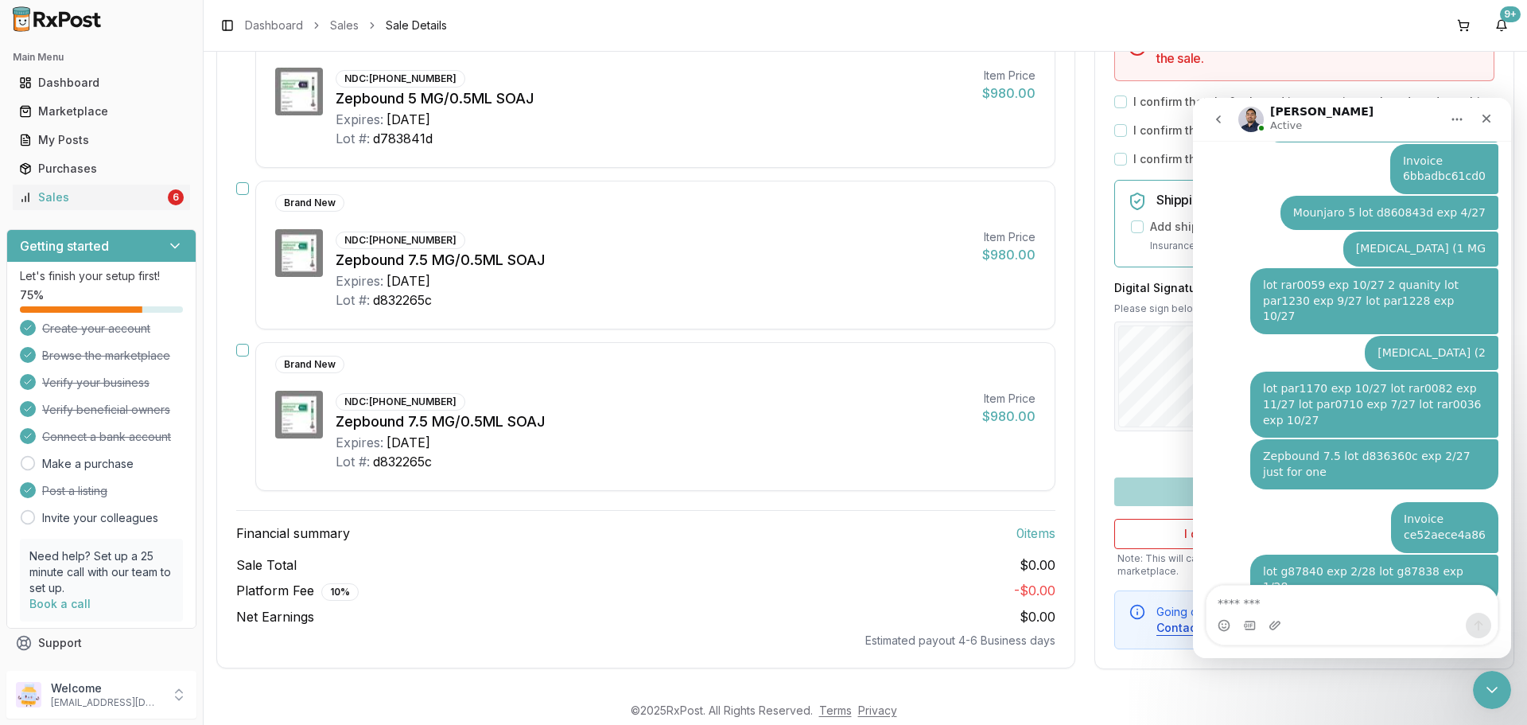
scroll to position [2058, 0]
click at [1269, 601] on textarea "Message…" at bounding box center [1351, 598] width 291 height 27
paste textarea "**********"
type textarea "**********"
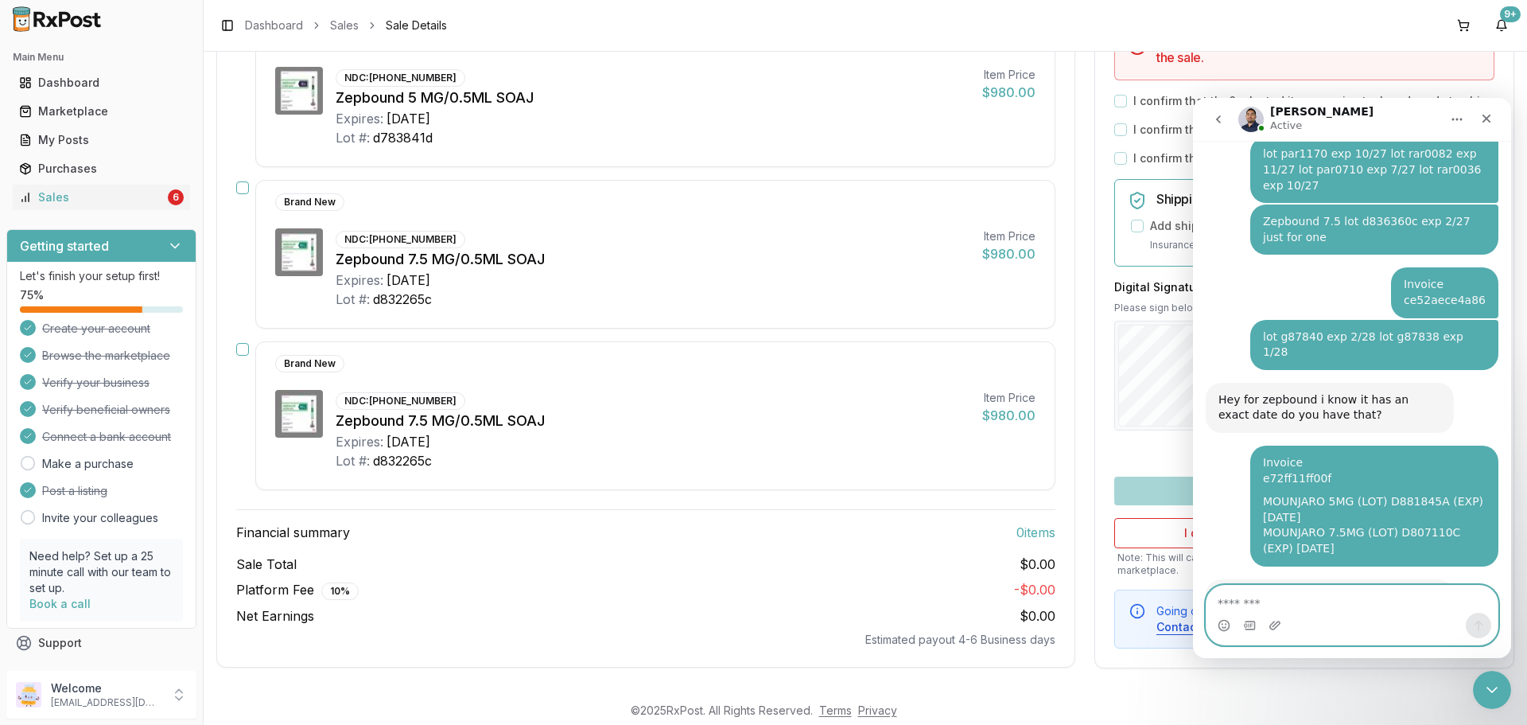
scroll to position [9422, 0]
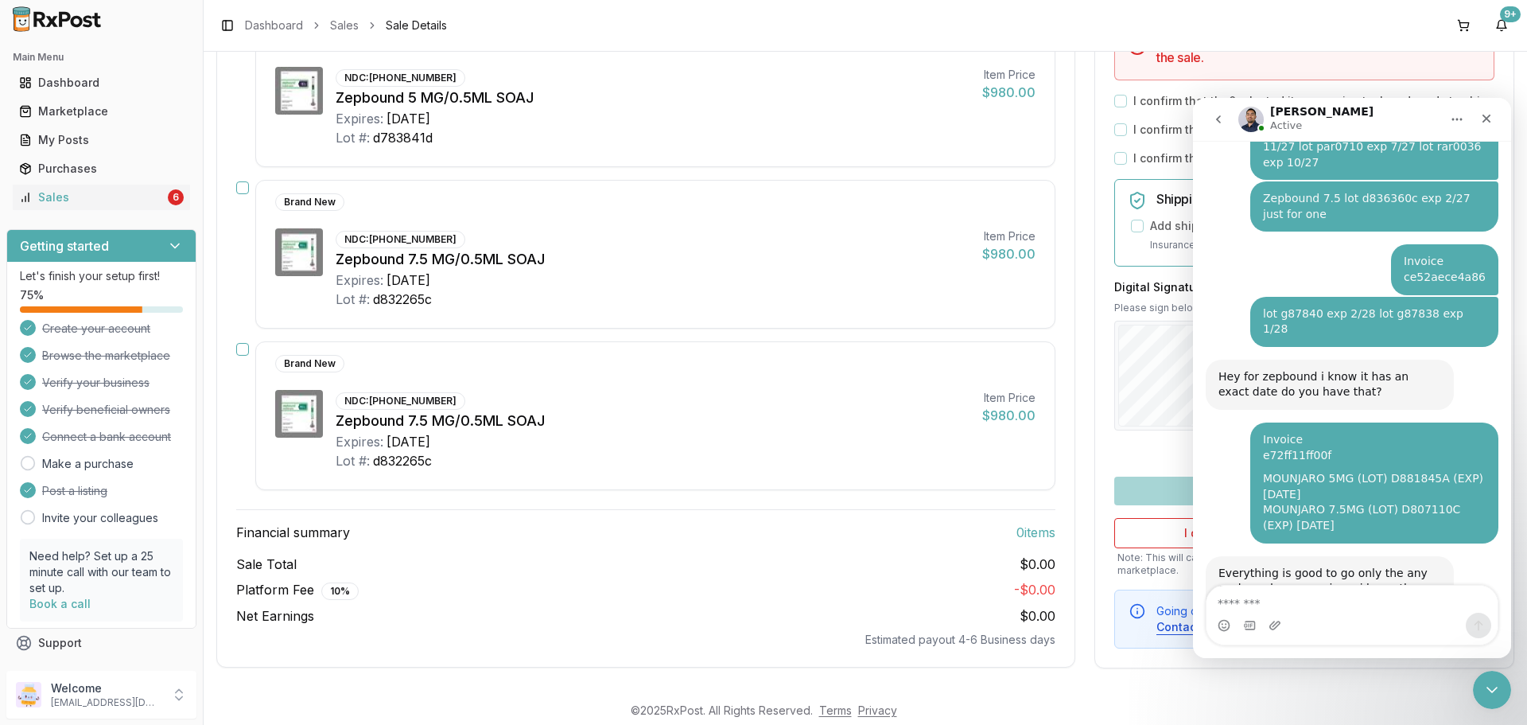
click at [1377, 612] on div "Intercom messenger" at bounding box center [1351, 624] width 291 height 25
click at [1379, 608] on textarea "Message…" at bounding box center [1351, 598] width 291 height 27
click at [1139, 705] on footer "© 2025 RxPost. All Rights Reserved. Terms Privacy" at bounding box center [763, 710] width 1527 height 29
click at [1152, 665] on div "Confirm Sale Action required Please confirm you have all items in stock before …" at bounding box center [1304, 247] width 420 height 842
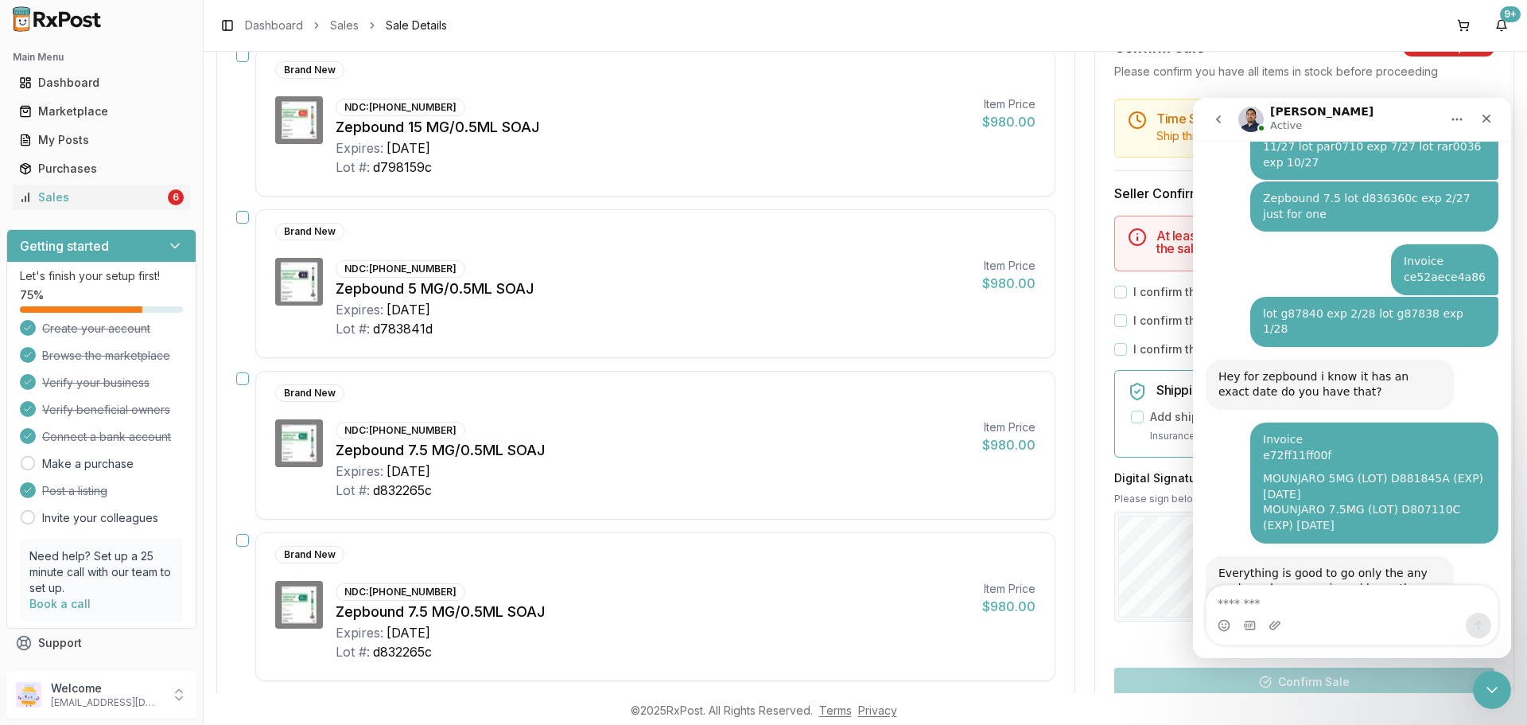
scroll to position [1820, 0]
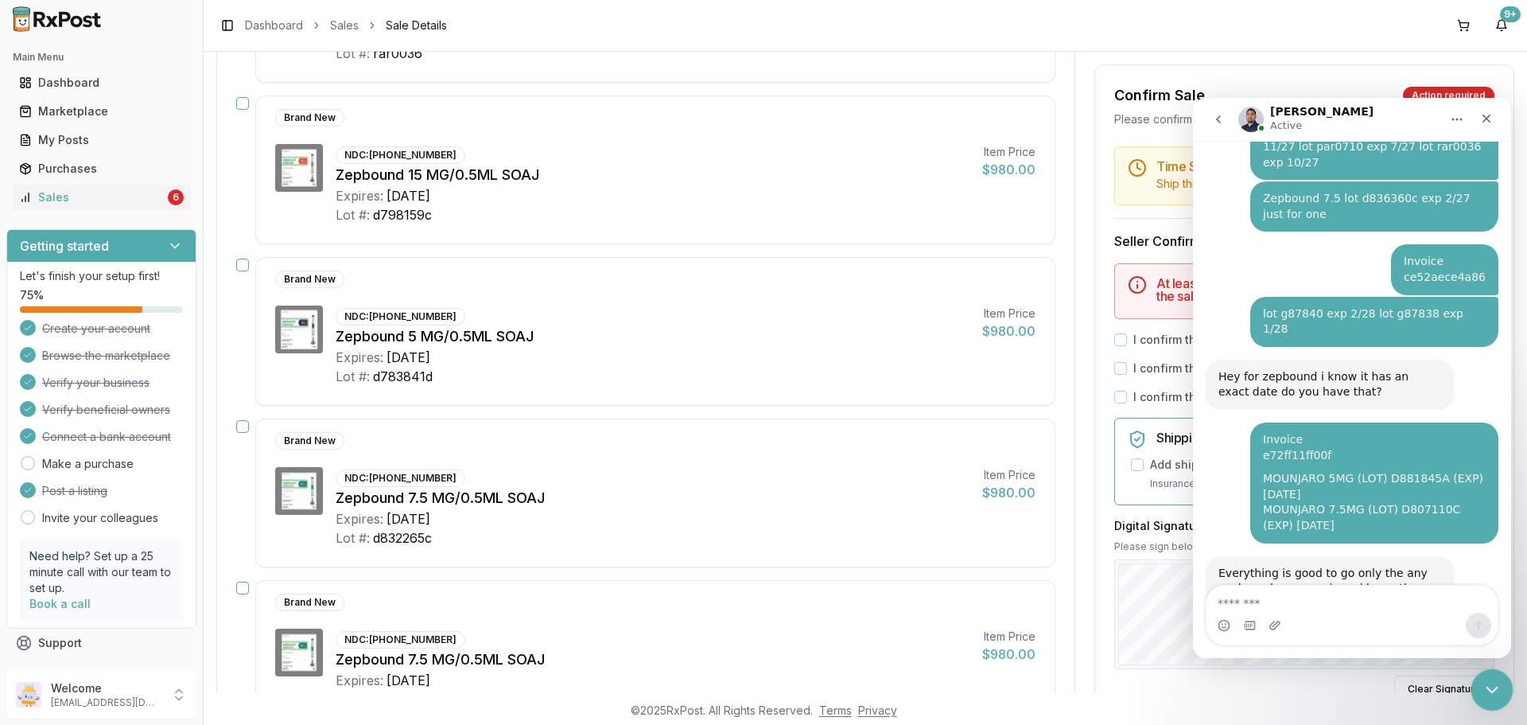
click at [1490, 686] on icon "Close Intercom Messenger" at bounding box center [1489, 687] width 19 height 19
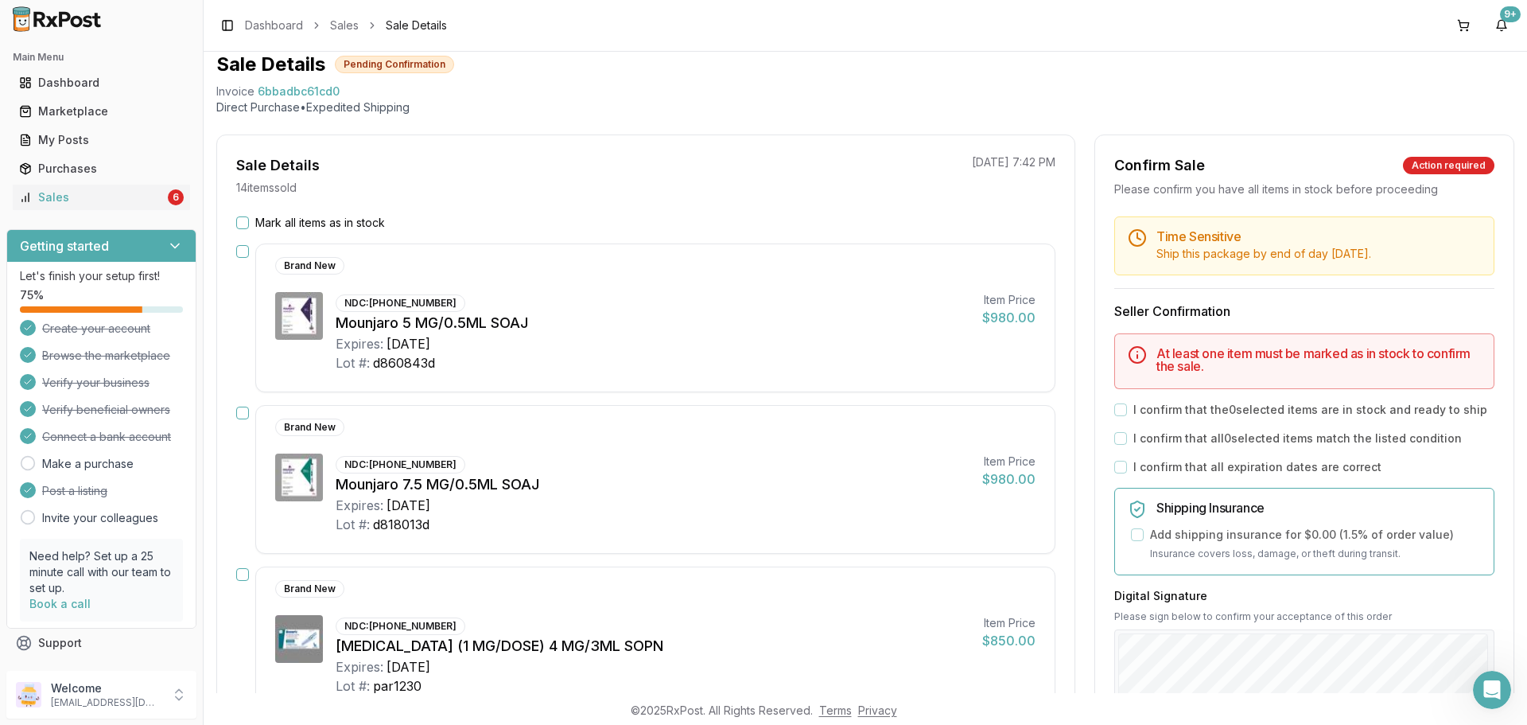
scroll to position [0, 0]
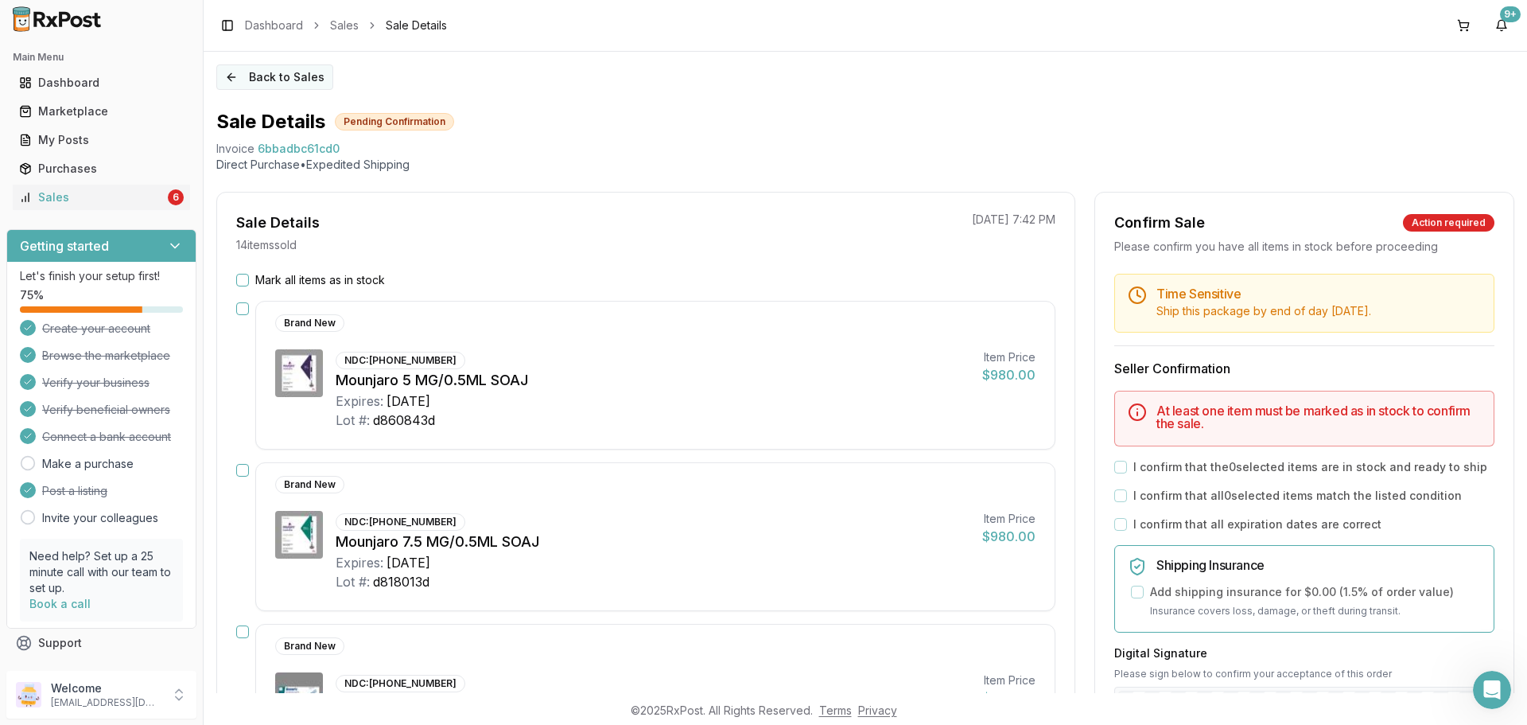
click at [261, 80] on button "Back to Sales" at bounding box center [274, 76] width 117 height 25
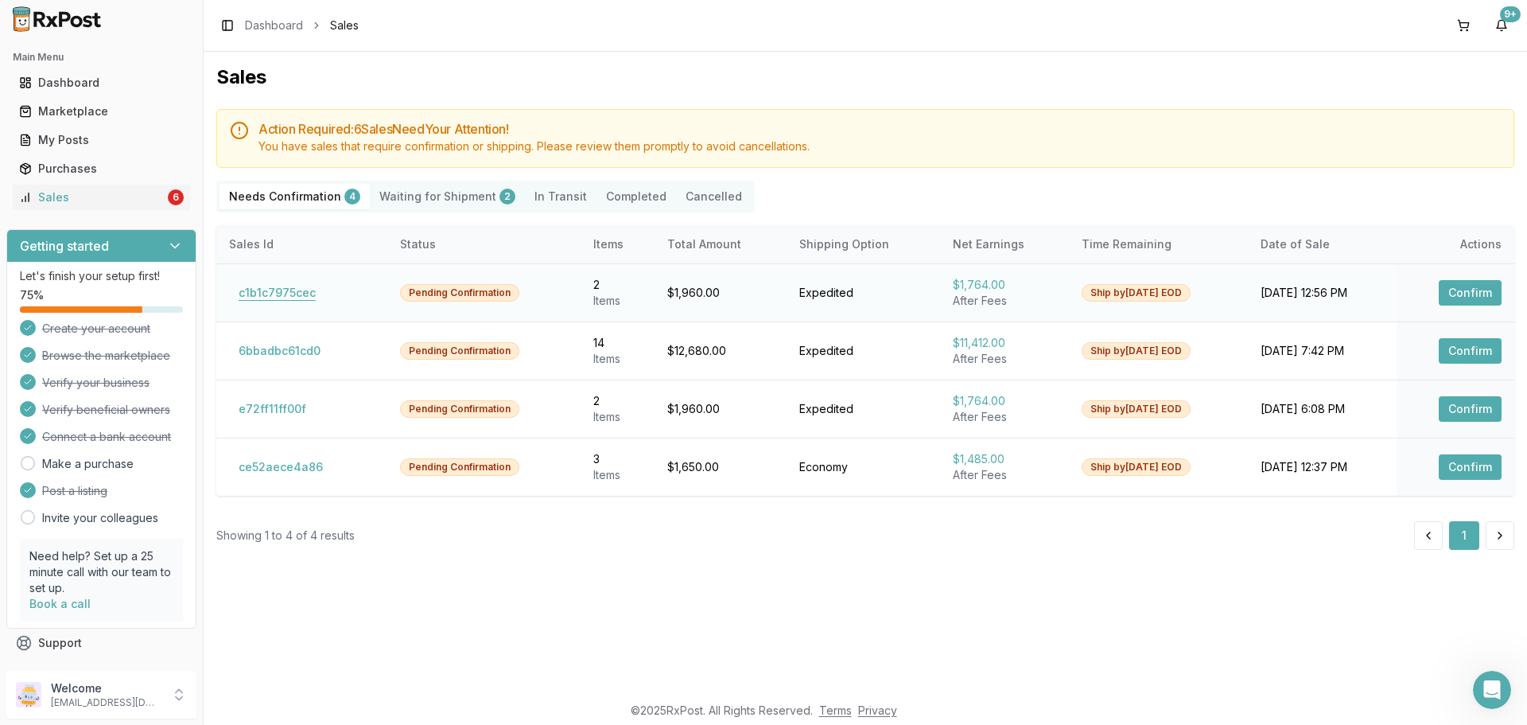
click at [301, 289] on button "c1b1c7975cec" at bounding box center [277, 292] width 96 height 25
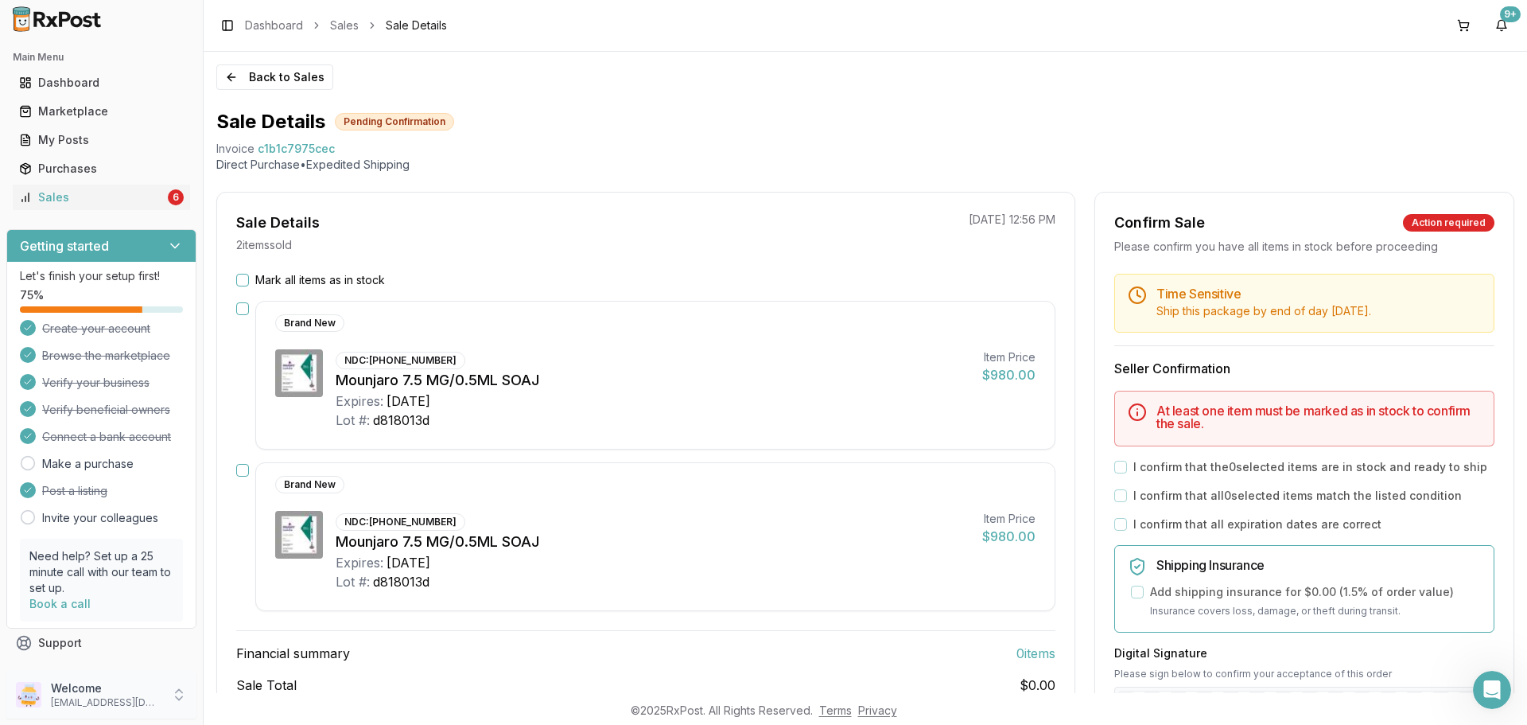
click at [139, 704] on p "[EMAIL_ADDRESS][DOMAIN_NAME]" at bounding box center [106, 702] width 111 height 13
click at [235, 696] on span "Sign Out" at bounding box center [288, 698] width 151 height 16
